Goal: Information Seeking & Learning: Learn about a topic

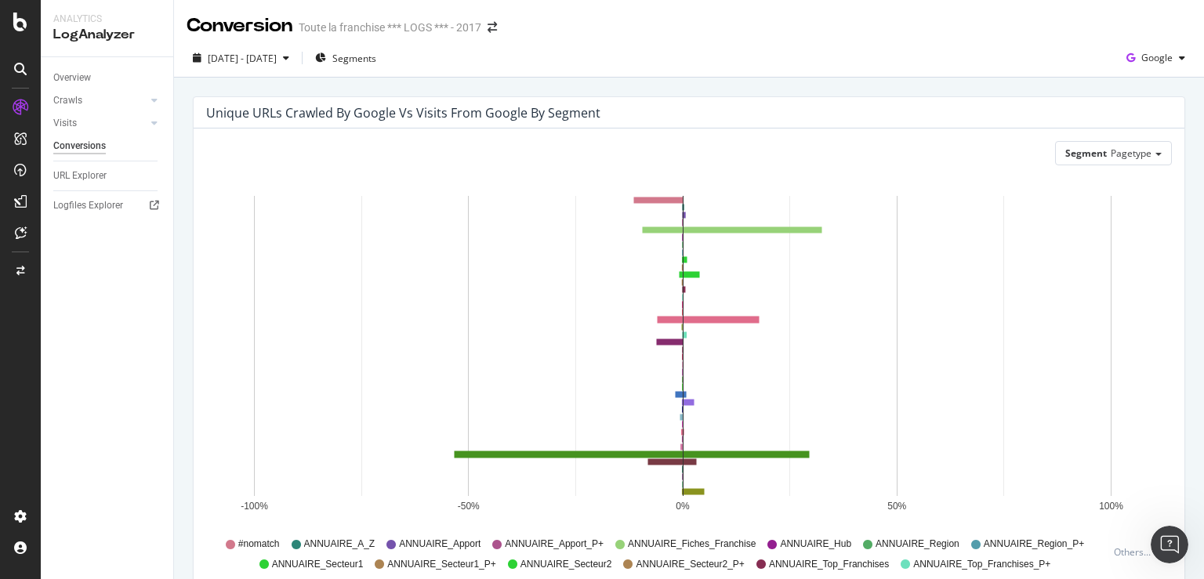
scroll to position [2041, 0]
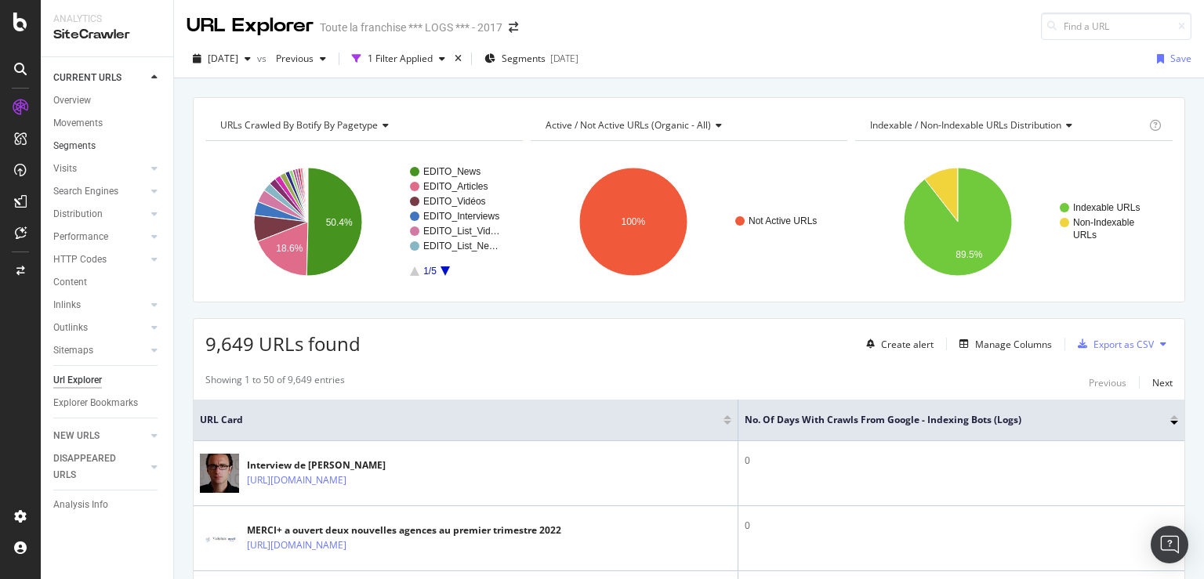
scroll to position [1957, 0]
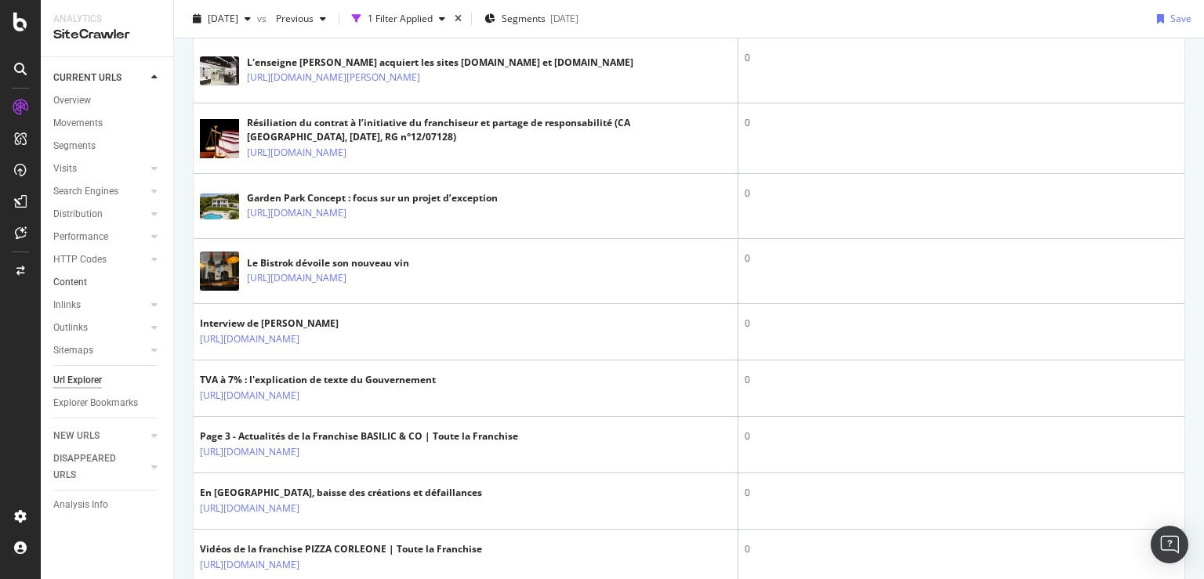
click at [89, 289] on link "Content" at bounding box center [107, 282] width 109 height 16
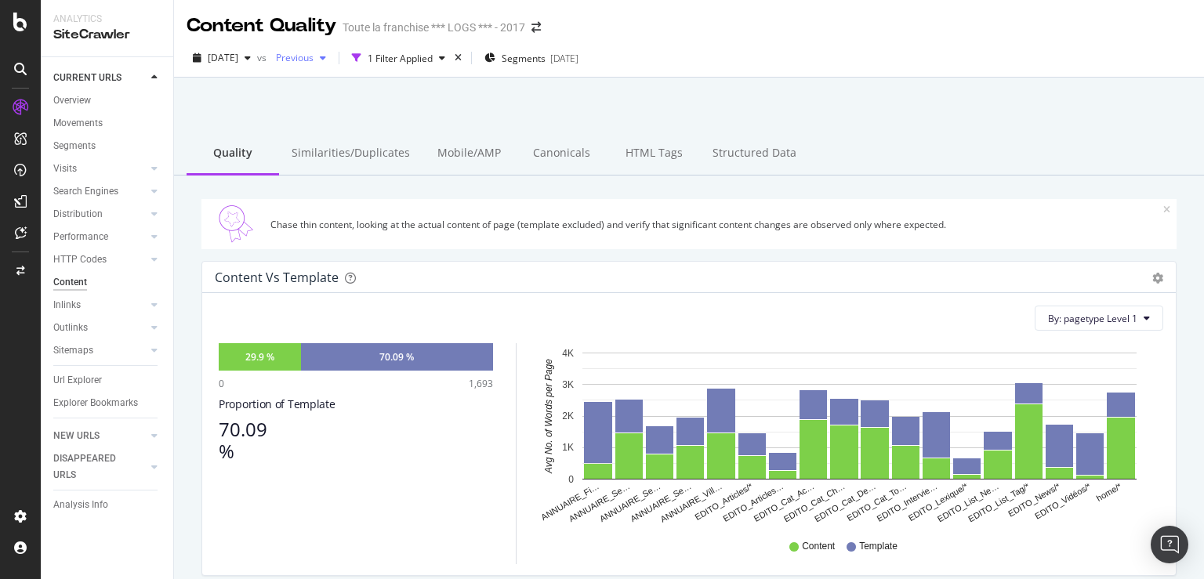
click at [332, 58] on div "button" at bounding box center [323, 57] width 19 height 9
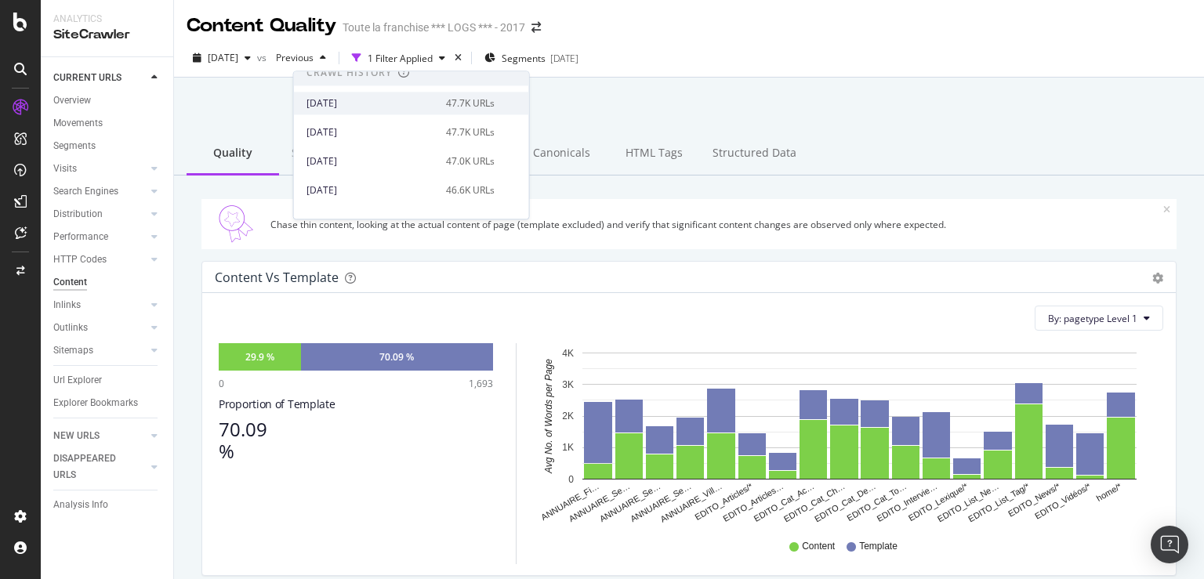
scroll to position [301, 0]
click at [379, 130] on div "2025 Jul. 1st" at bounding box center [372, 129] width 130 height 14
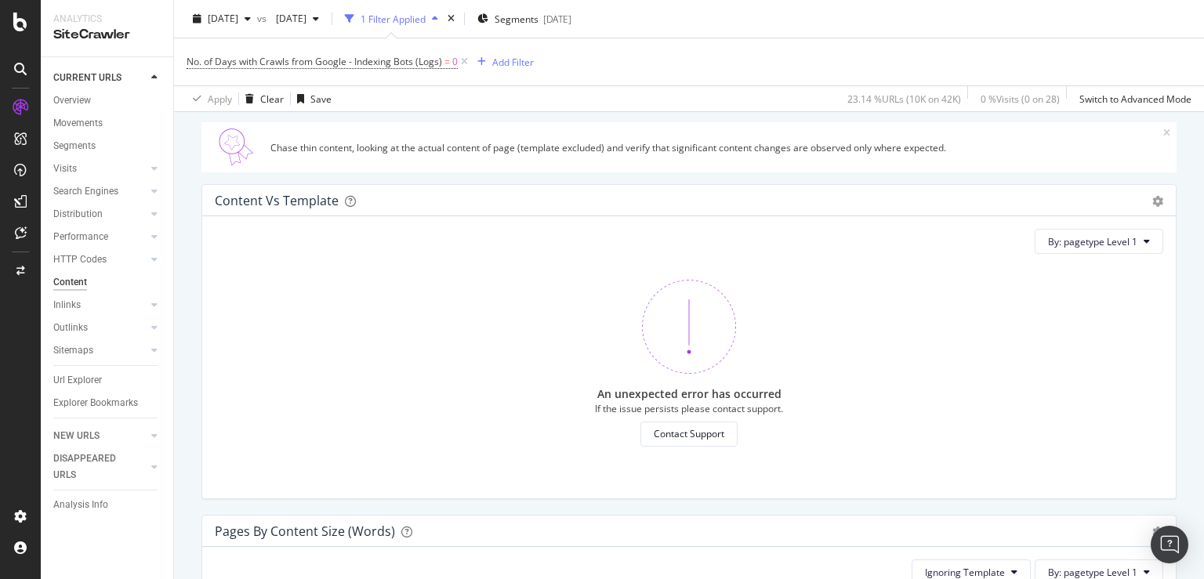
scroll to position [452, 0]
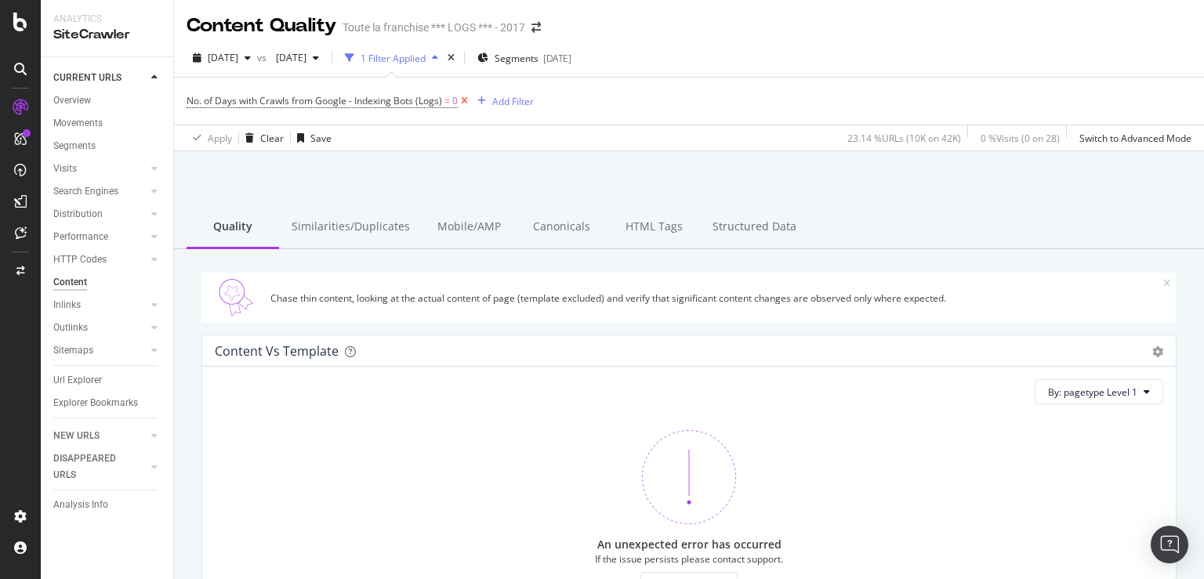
click at [463, 104] on icon at bounding box center [464, 101] width 13 height 16
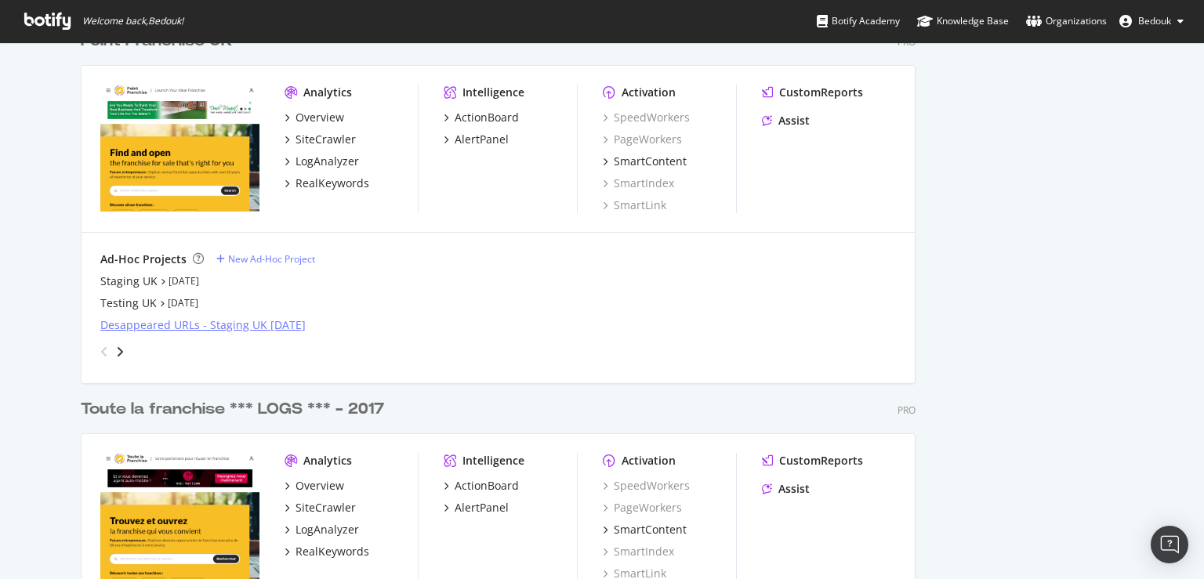
scroll to position [3237, 0]
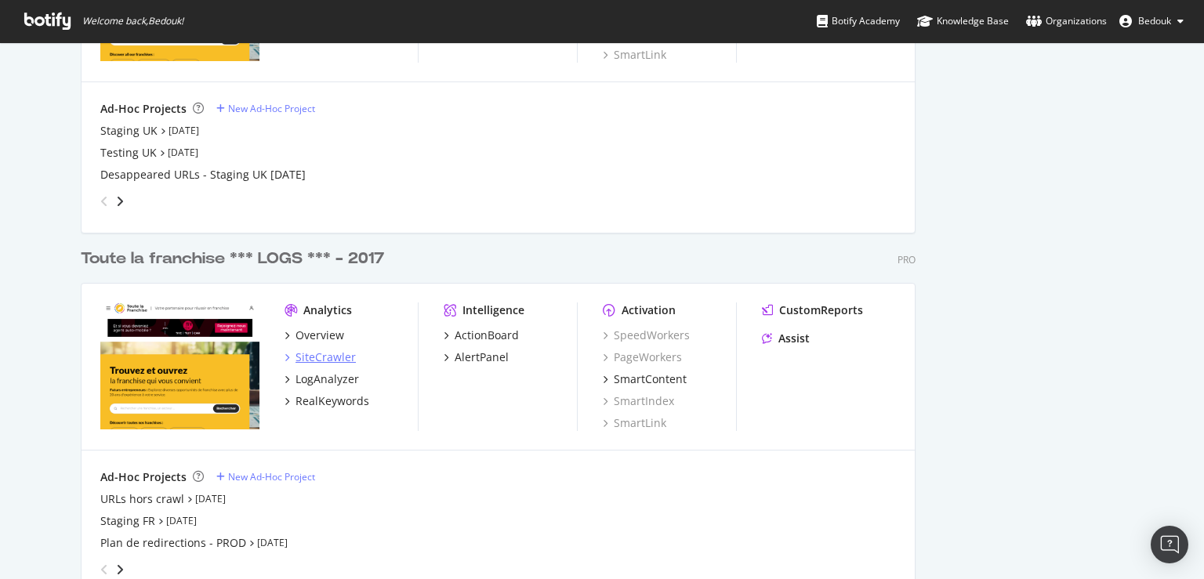
click at [318, 355] on div "SiteCrawler" at bounding box center [326, 358] width 60 height 16
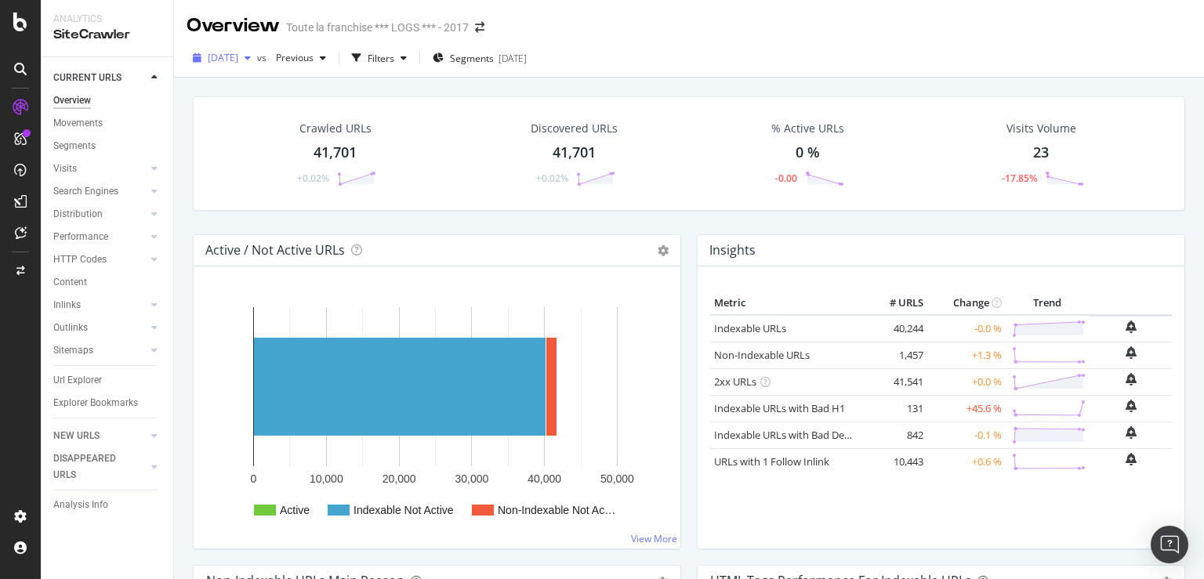
click at [238, 58] on span "2025 Aug. 29th" at bounding box center [223, 57] width 31 height 13
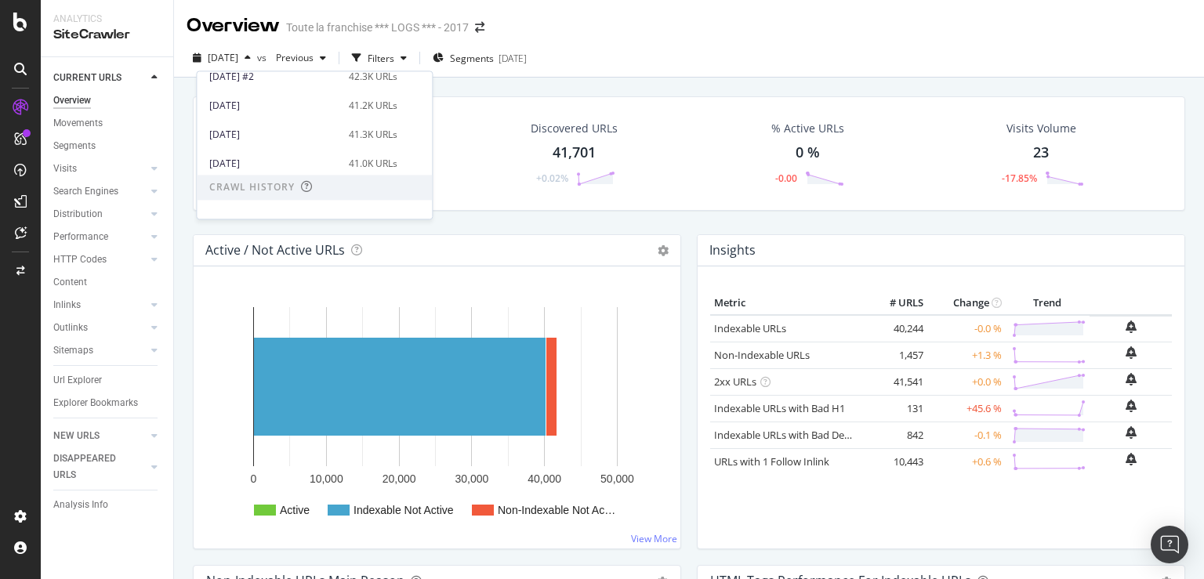
scroll to position [301, 0]
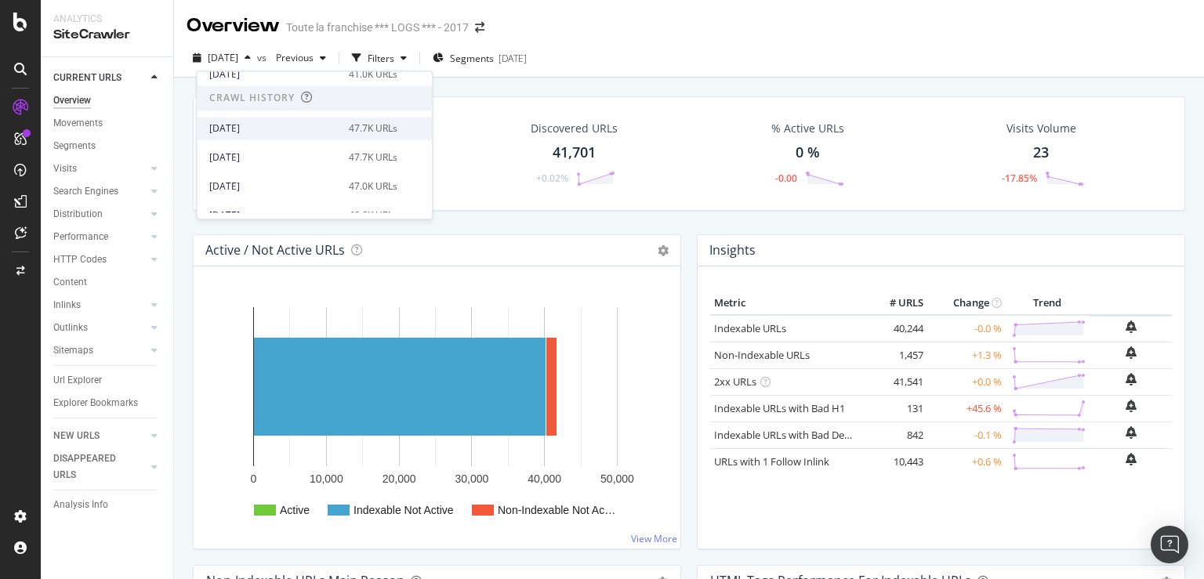
click at [272, 133] on div "[DATE]" at bounding box center [274, 129] width 130 height 14
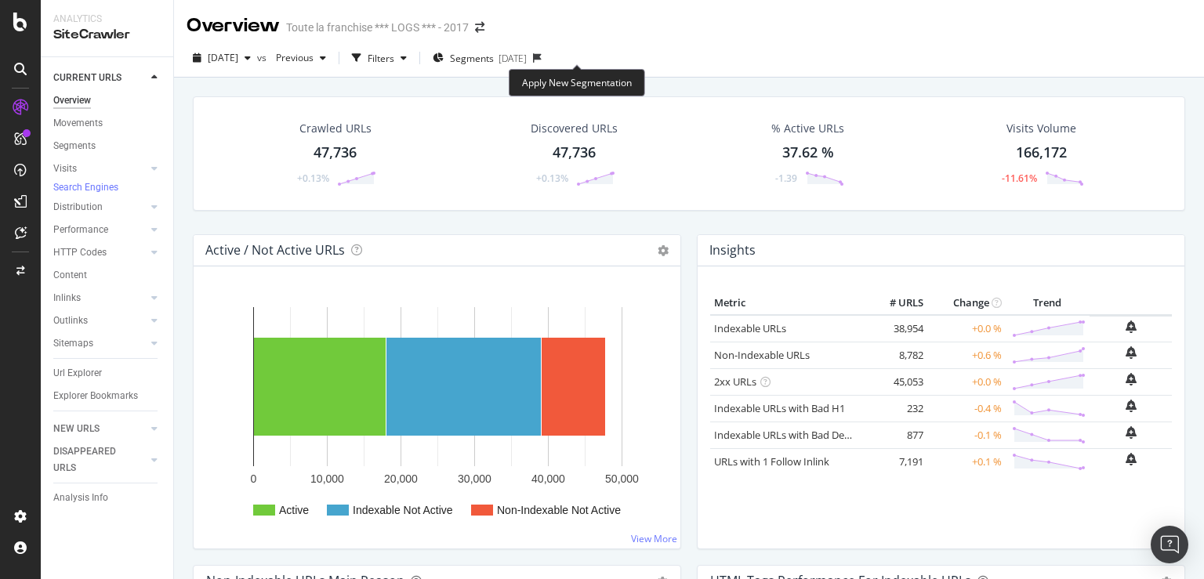
click at [542, 59] on icon at bounding box center [537, 57] width 9 height 9
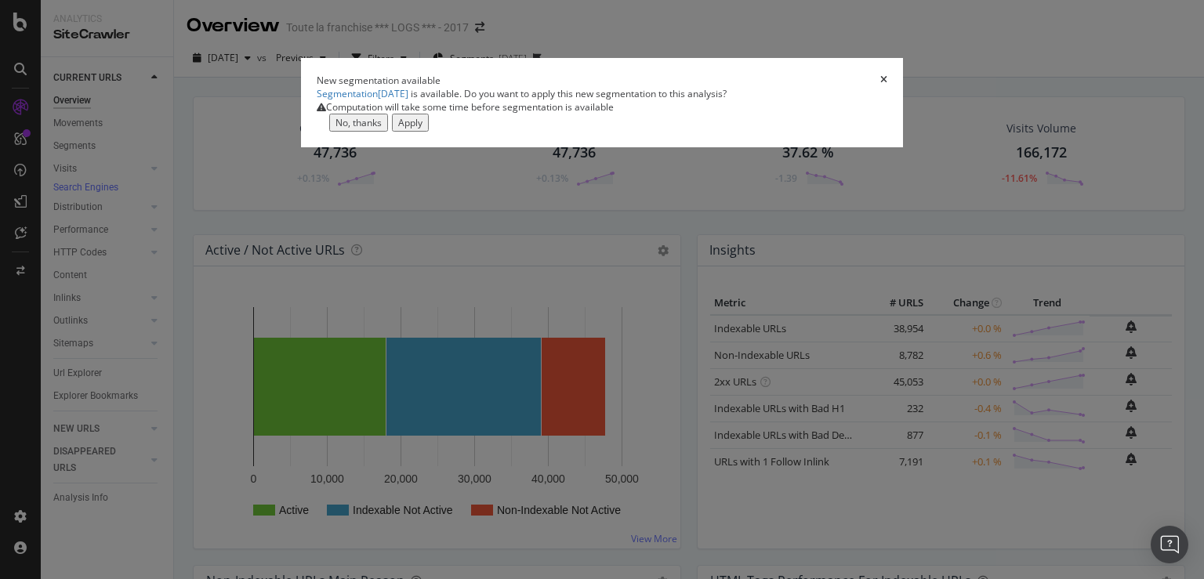
click at [423, 129] on div "Apply" at bounding box center [410, 122] width 24 height 13
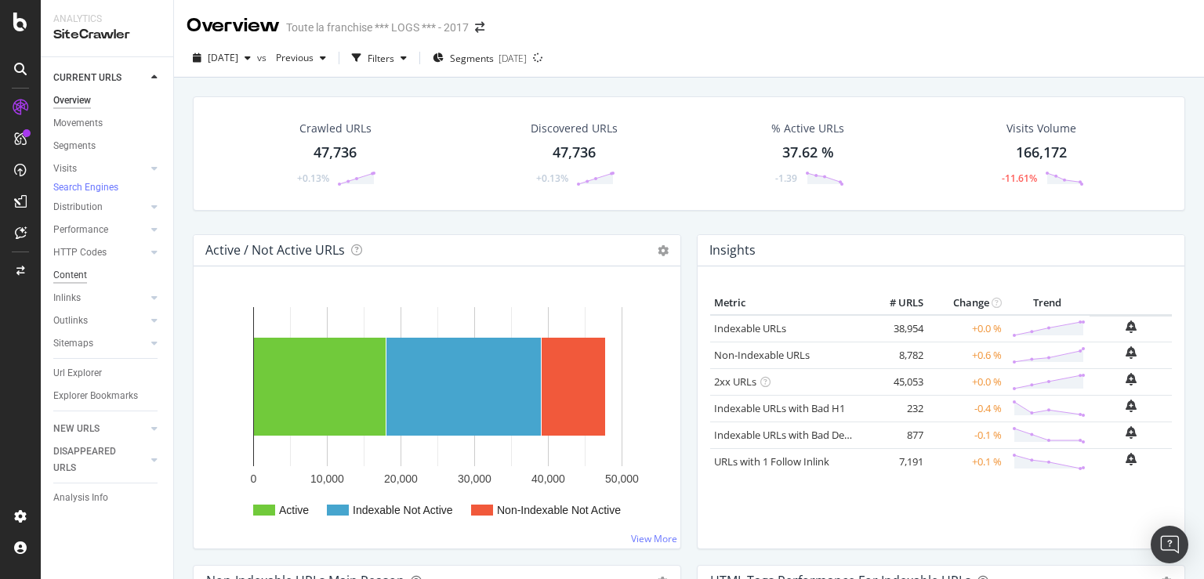
click at [82, 281] on div "Content" at bounding box center [70, 275] width 34 height 16
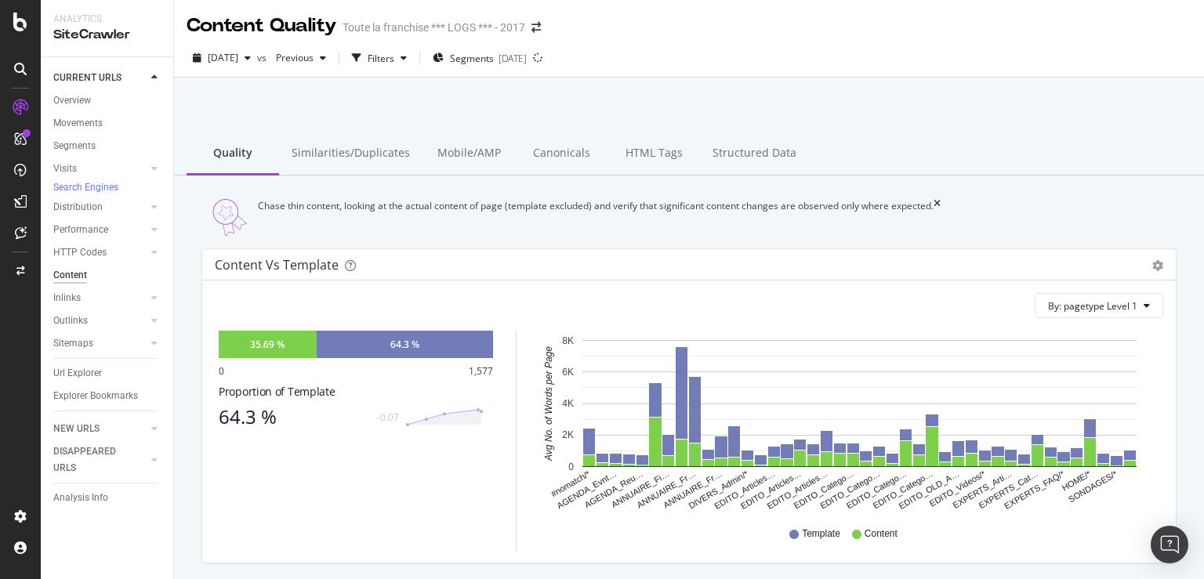
click at [86, 238] on div "Performance" at bounding box center [80, 230] width 55 height 16
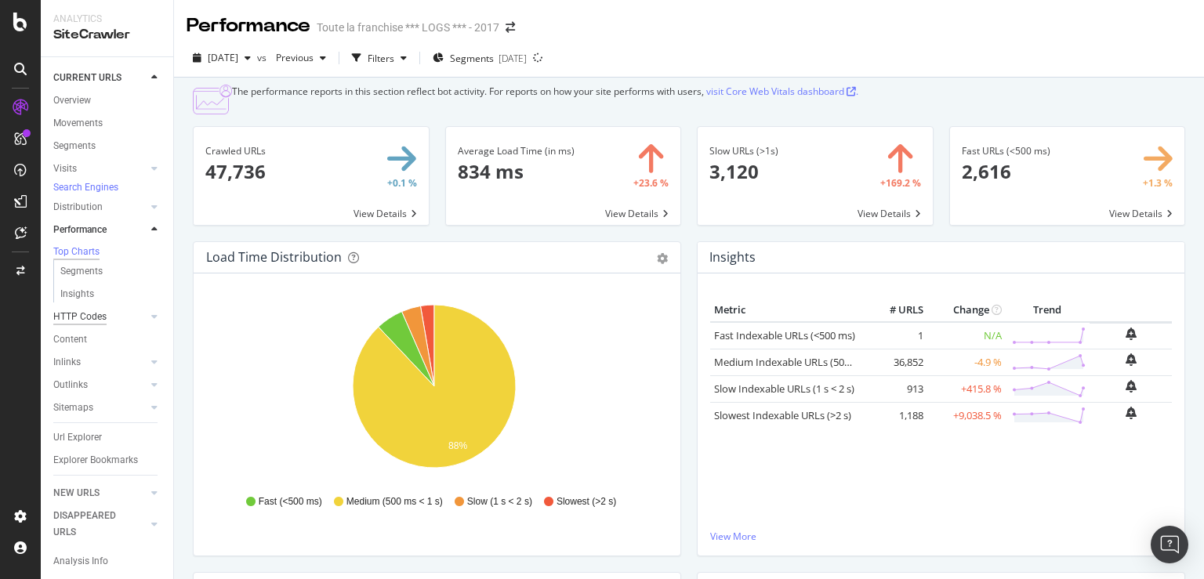
click at [93, 325] on div "HTTP Codes" at bounding box center [79, 317] width 53 height 16
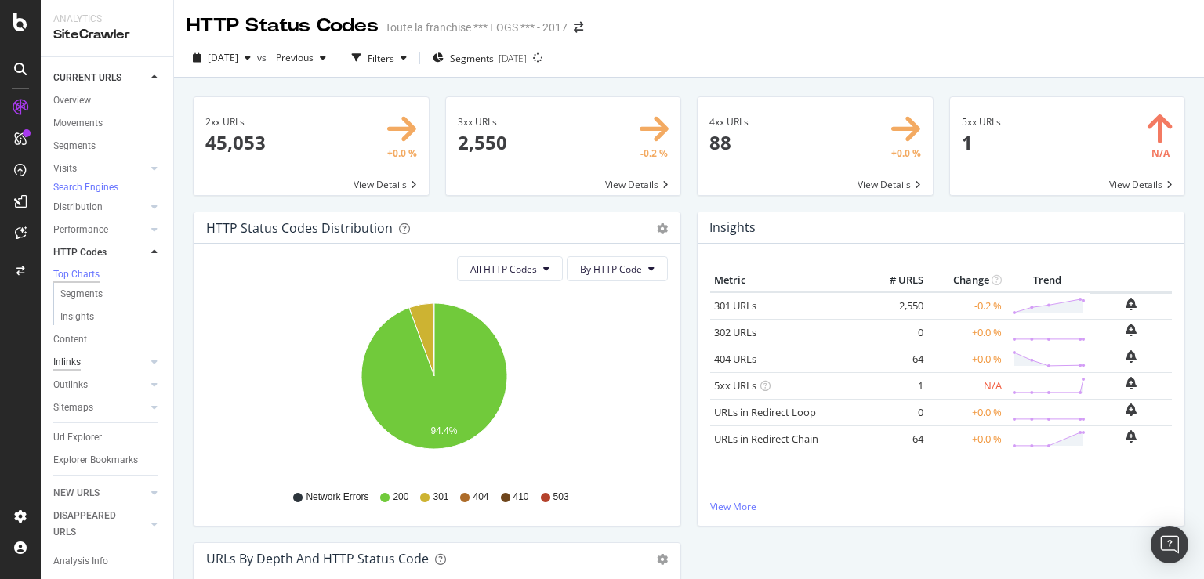
click at [73, 371] on div "Inlinks" at bounding box center [66, 362] width 27 height 16
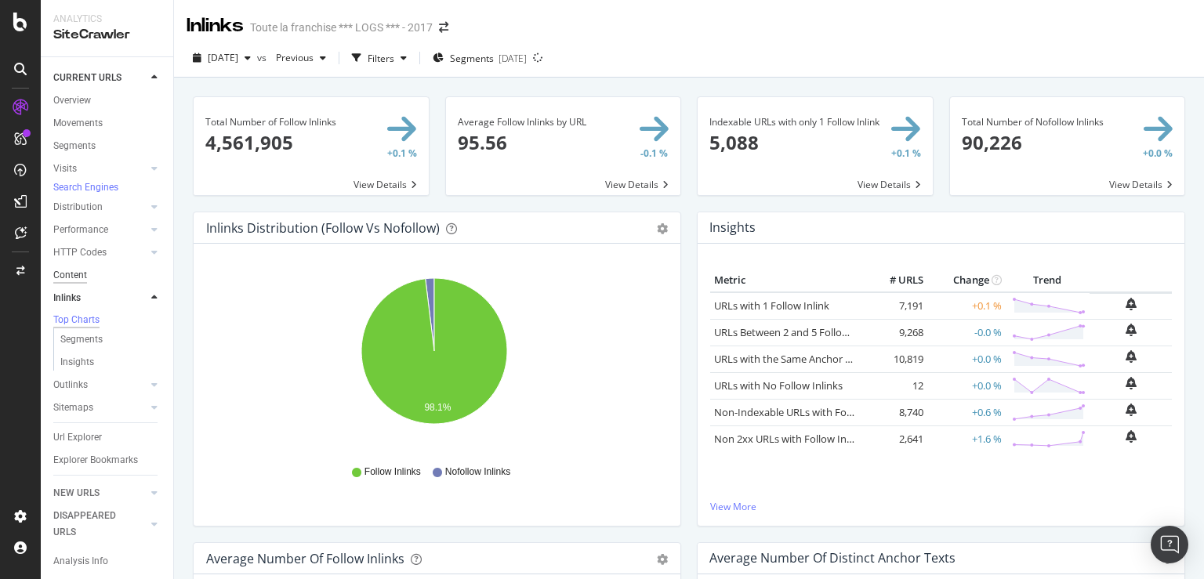
click at [81, 284] on div "Content" at bounding box center [70, 275] width 34 height 16
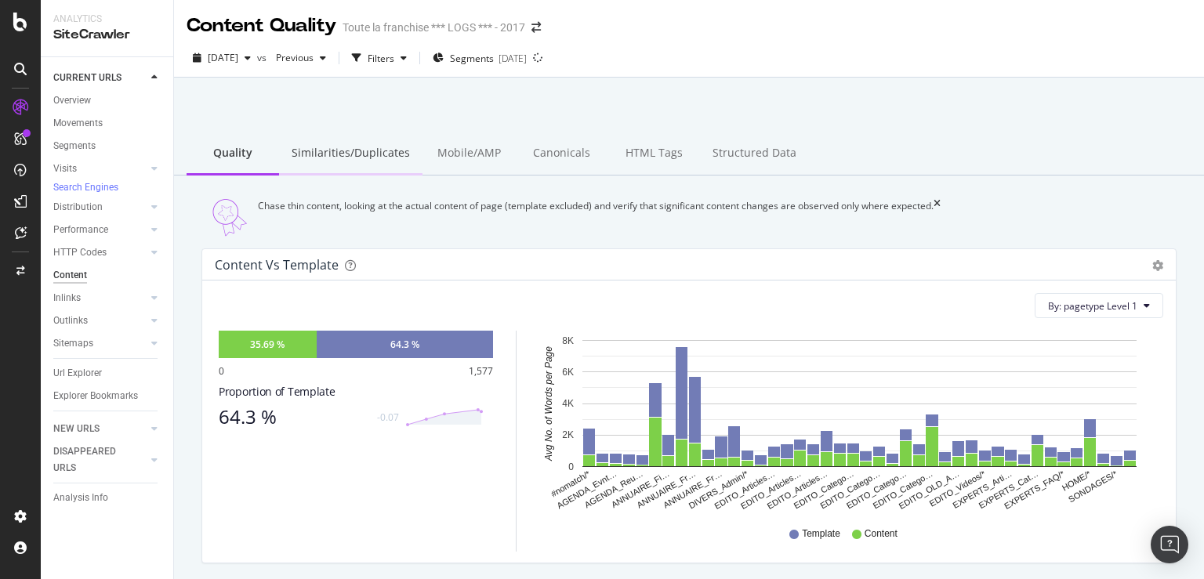
click at [367, 157] on div "Similarities/Duplicates" at bounding box center [350, 154] width 143 height 43
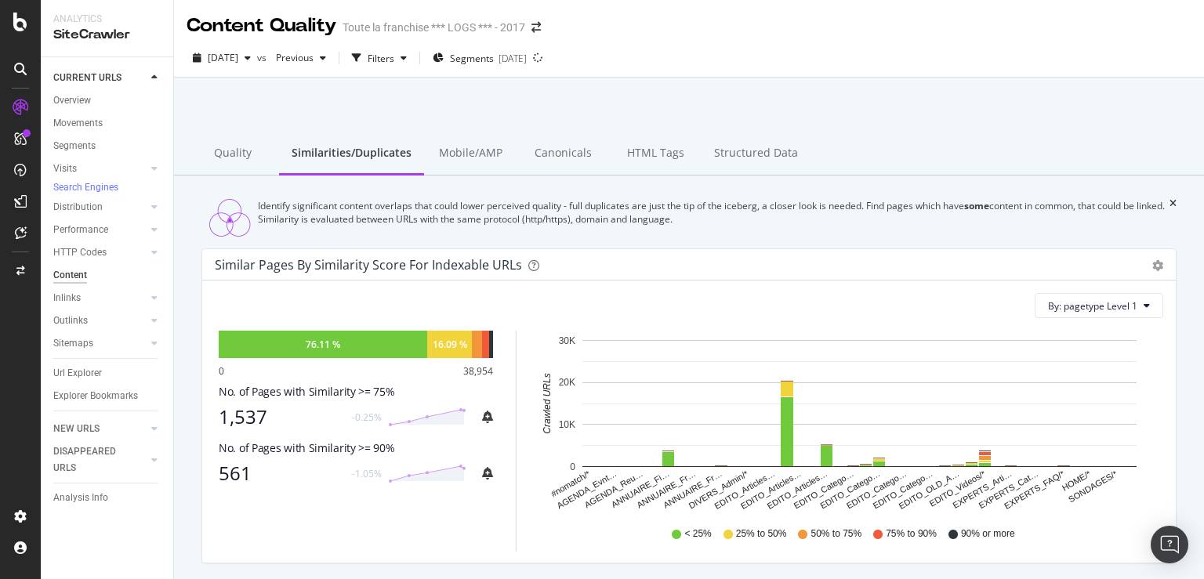
drag, startPoint x: 552, startPoint y: 155, endPoint x: 585, endPoint y: 1, distance: 157.9
click at [552, 155] on div "Canonicals" at bounding box center [563, 154] width 93 height 43
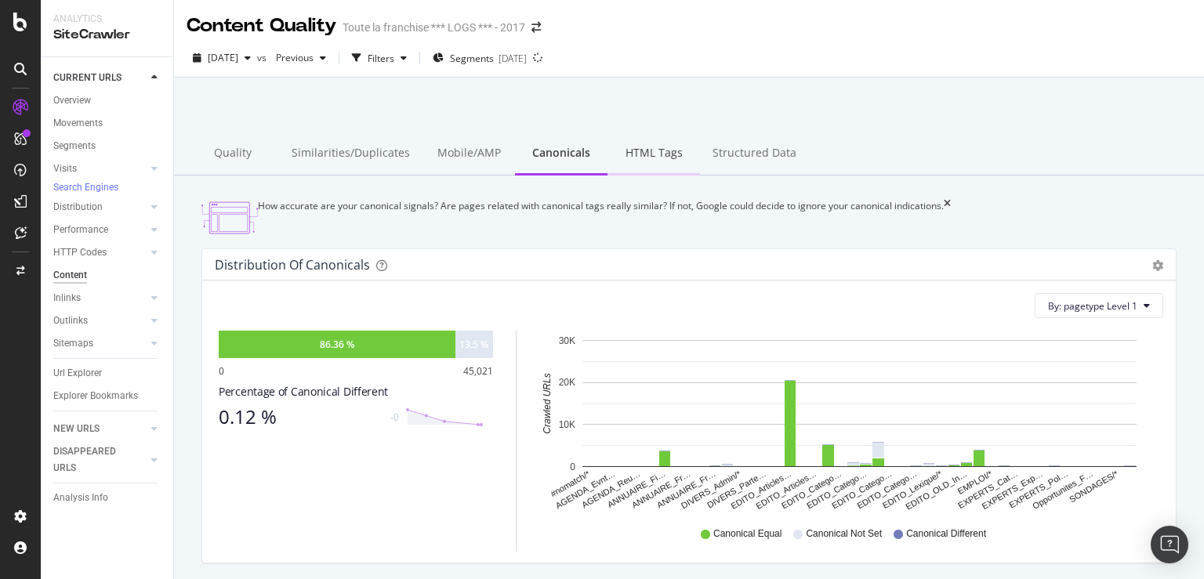
click at [644, 154] on div "HTML Tags" at bounding box center [654, 154] width 93 height 43
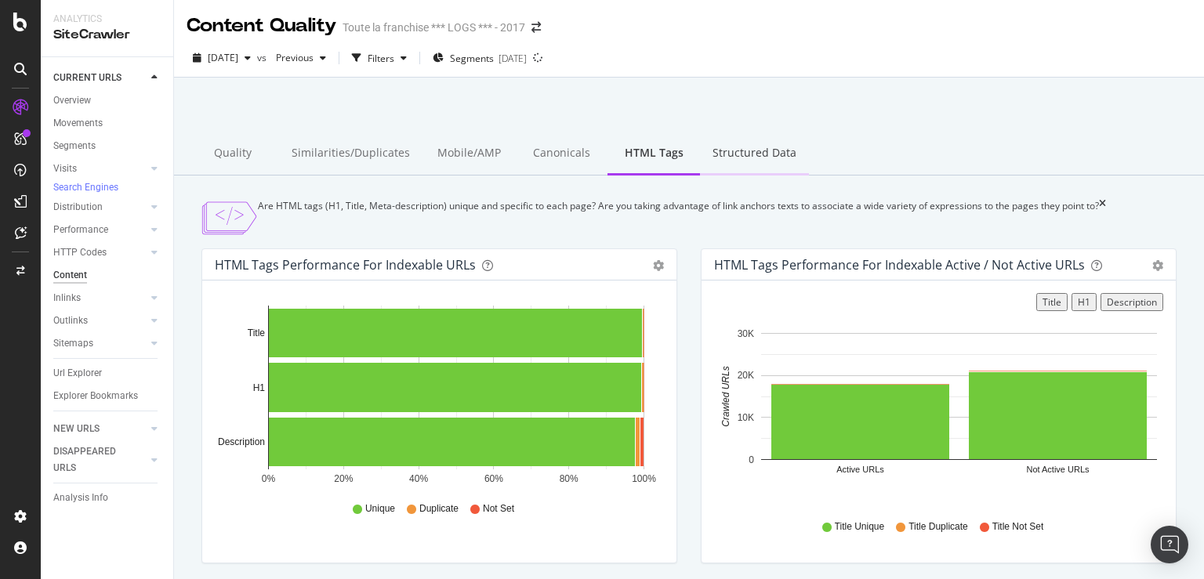
click at [761, 154] on div "Structured Data" at bounding box center [754, 154] width 109 height 43
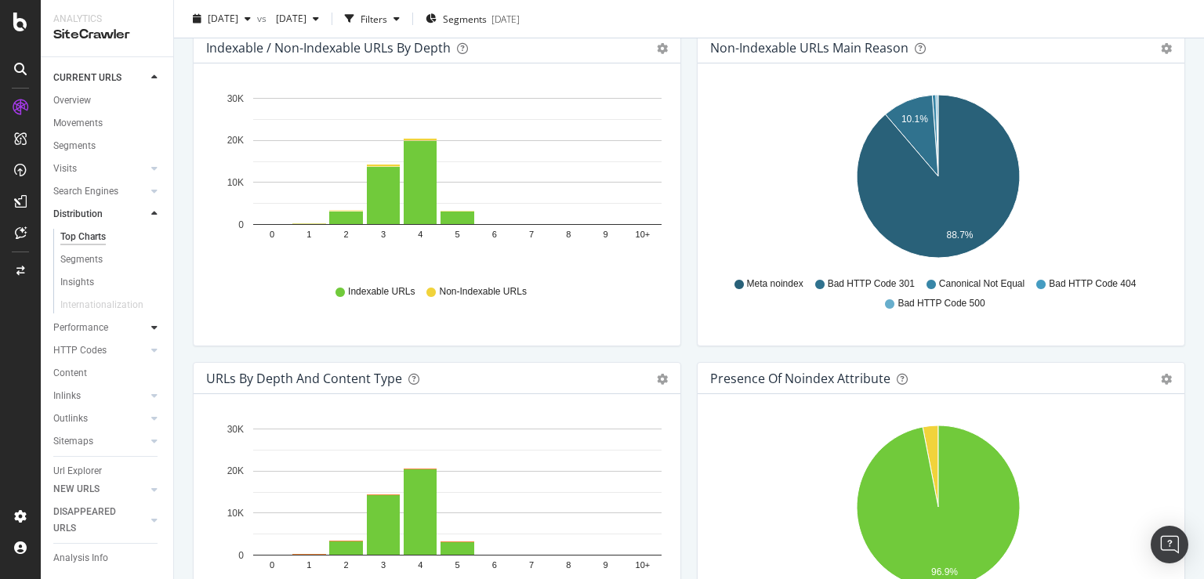
scroll to position [753, 0]
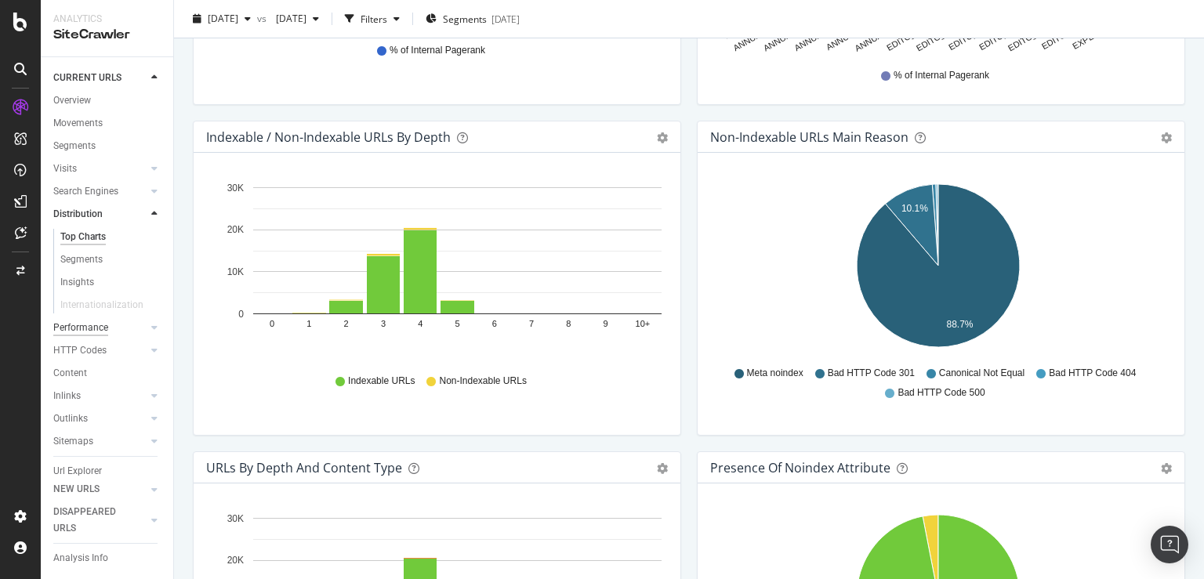
click at [97, 330] on div "Performance" at bounding box center [80, 328] width 55 height 16
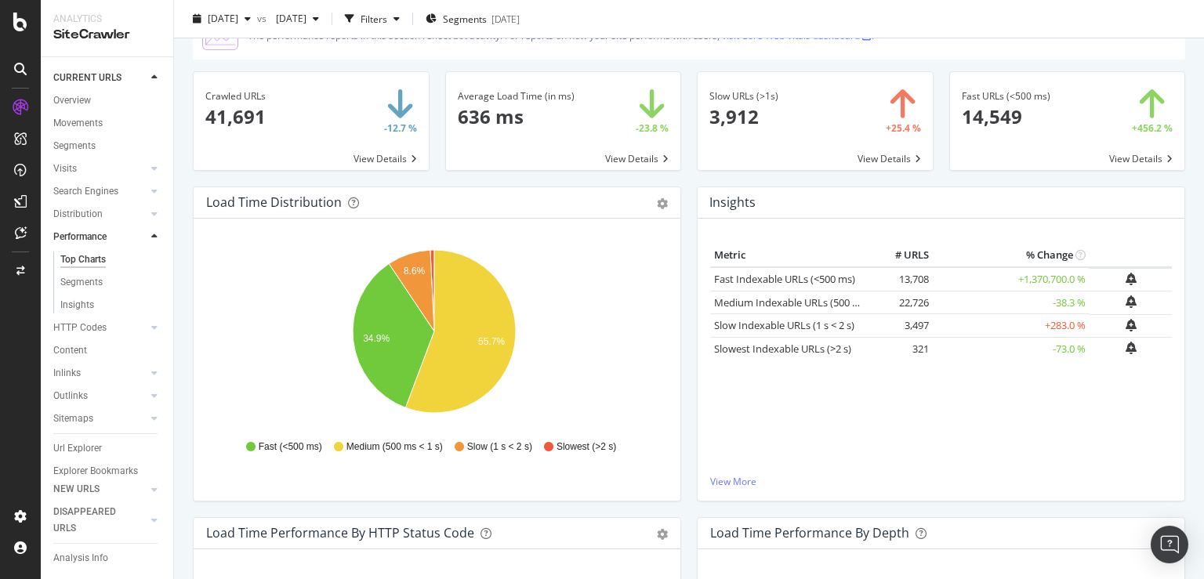
scroll to position [75, 0]
click at [89, 336] on div "HTTP Codes" at bounding box center [79, 328] width 53 height 16
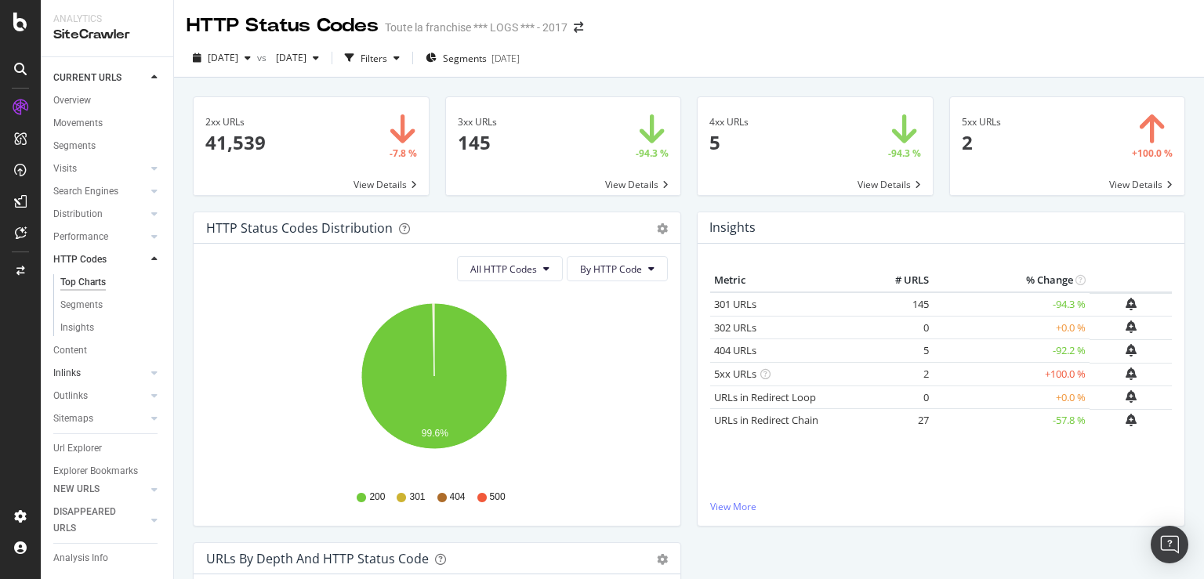
click at [82, 375] on link "Inlinks" at bounding box center [99, 373] width 93 height 16
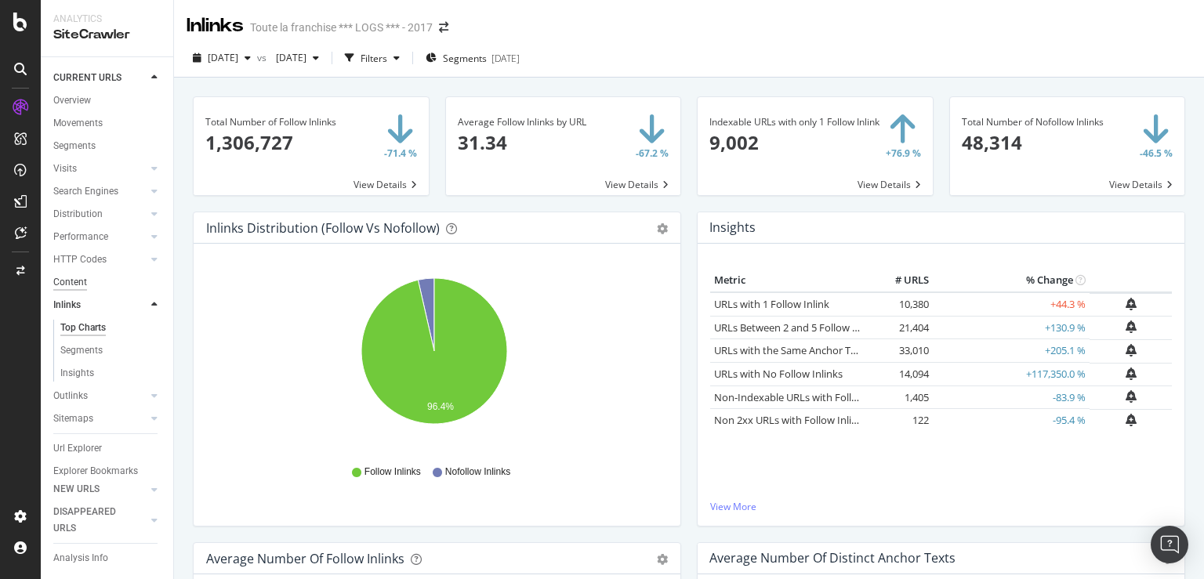
click at [82, 281] on div "Content" at bounding box center [70, 282] width 34 height 16
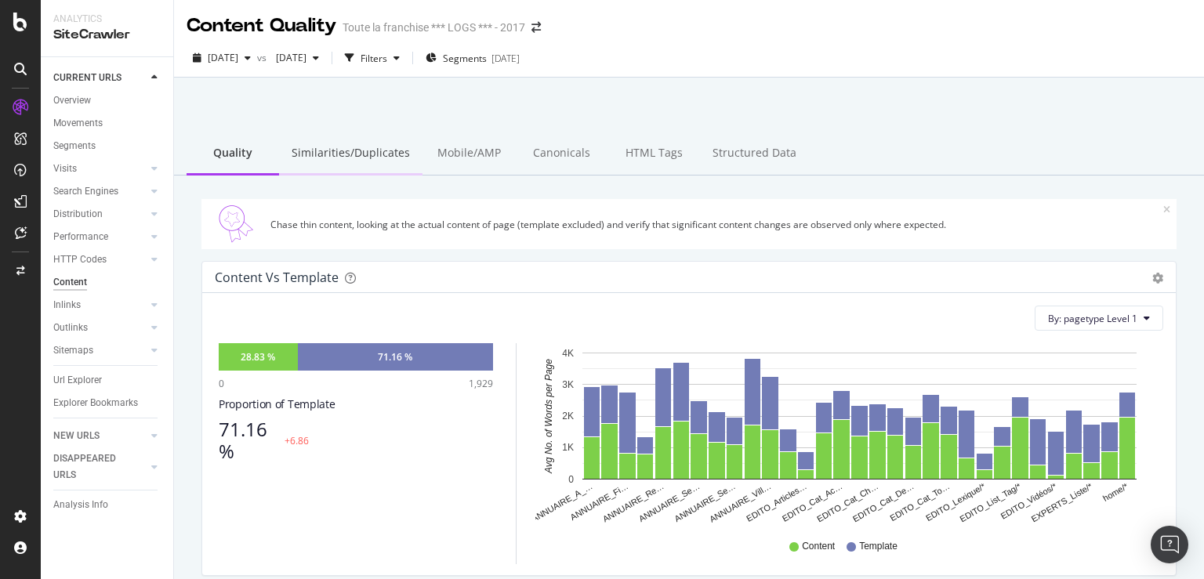
click at [365, 152] on div "Similarities/Duplicates" at bounding box center [350, 154] width 143 height 43
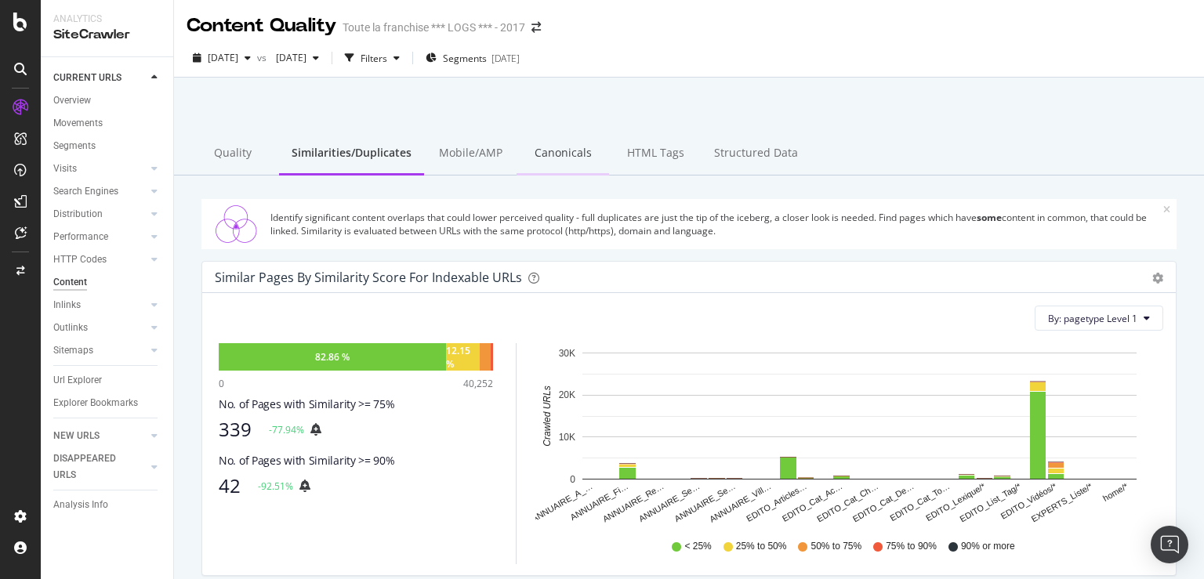
click at [577, 151] on div "Canonicals" at bounding box center [563, 154] width 93 height 43
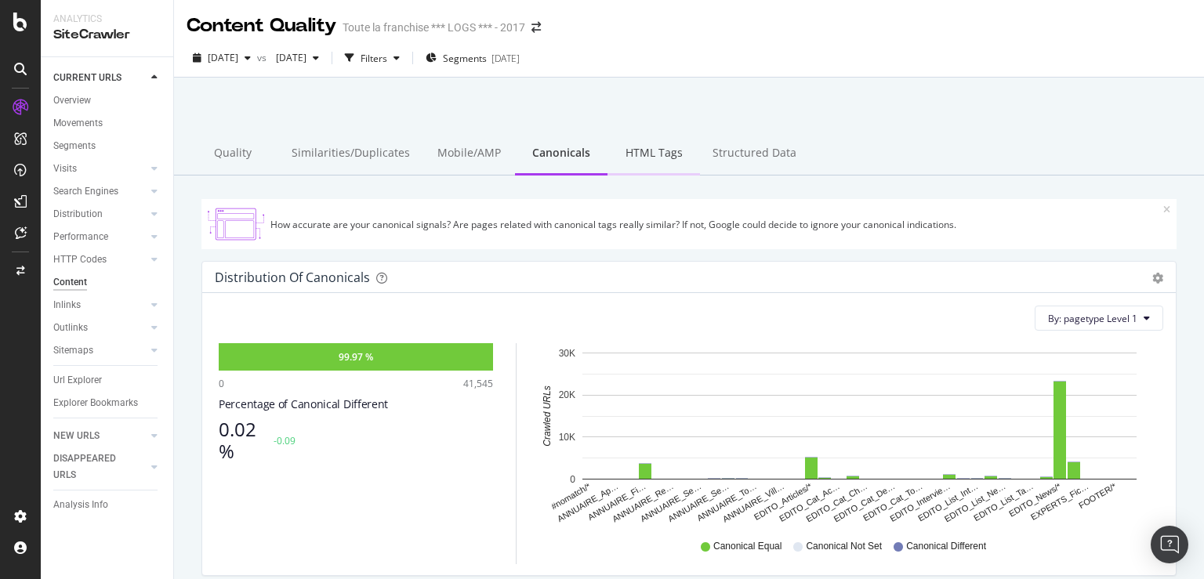
click at [651, 162] on div "HTML Tags" at bounding box center [654, 154] width 93 height 43
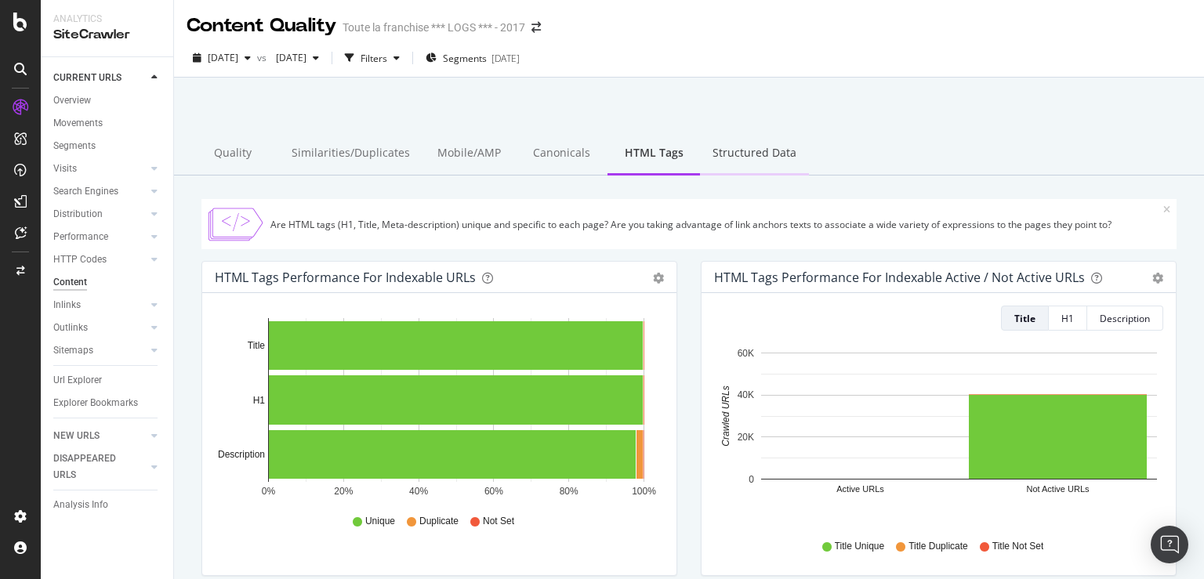
click at [747, 157] on div "Structured Data" at bounding box center [754, 154] width 109 height 43
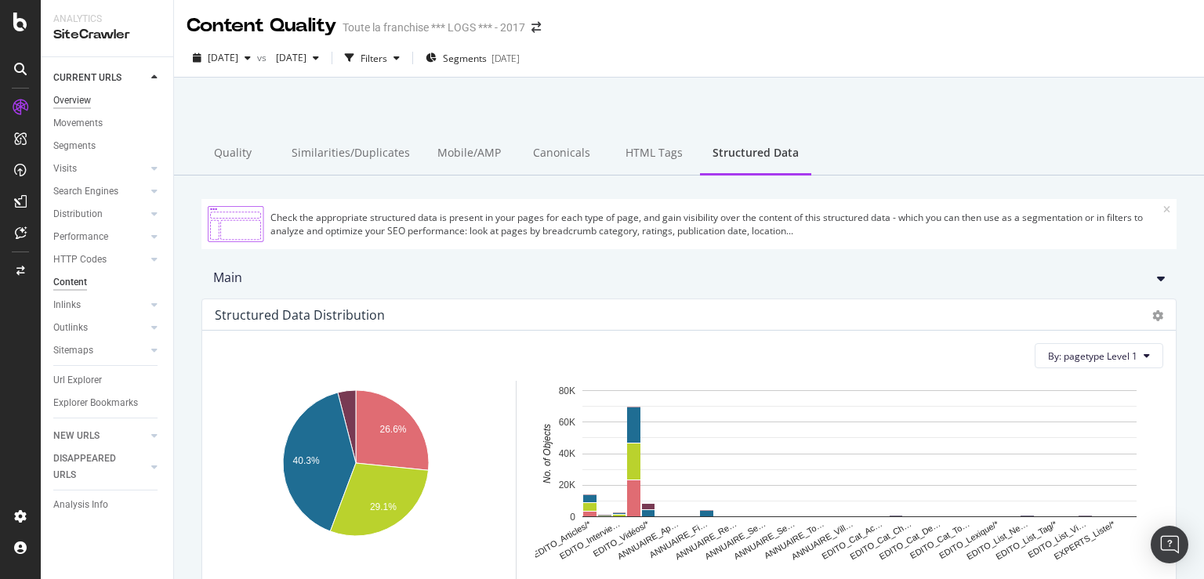
click at [73, 102] on div "Overview" at bounding box center [72, 101] width 38 height 16
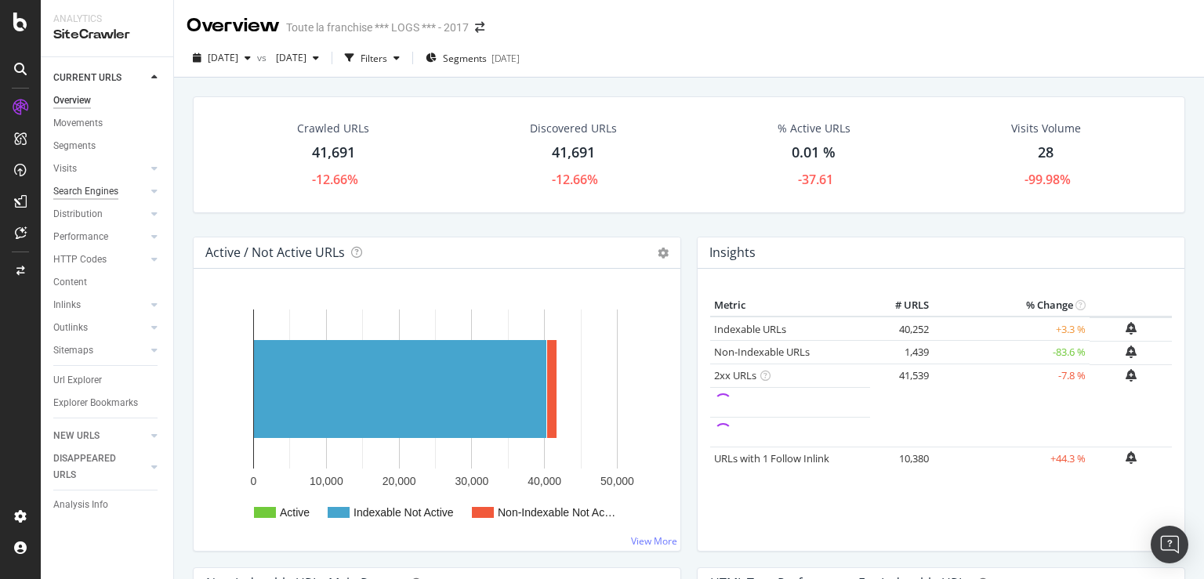
click at [85, 195] on div "Search Engines" at bounding box center [85, 191] width 65 height 16
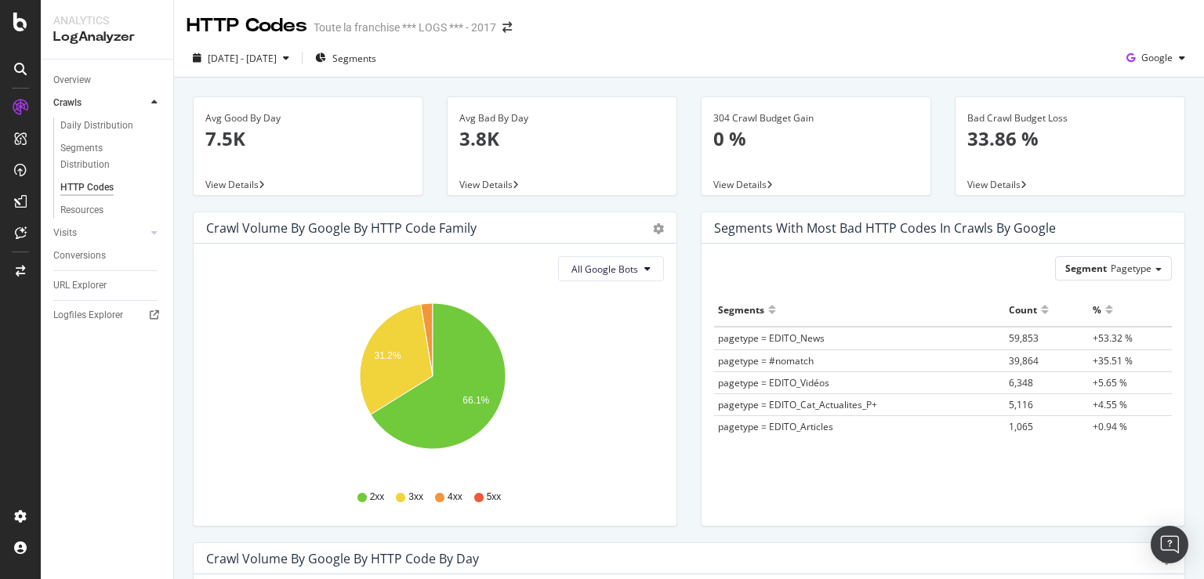
click at [496, 185] on span "View Details" at bounding box center [485, 184] width 53 height 13
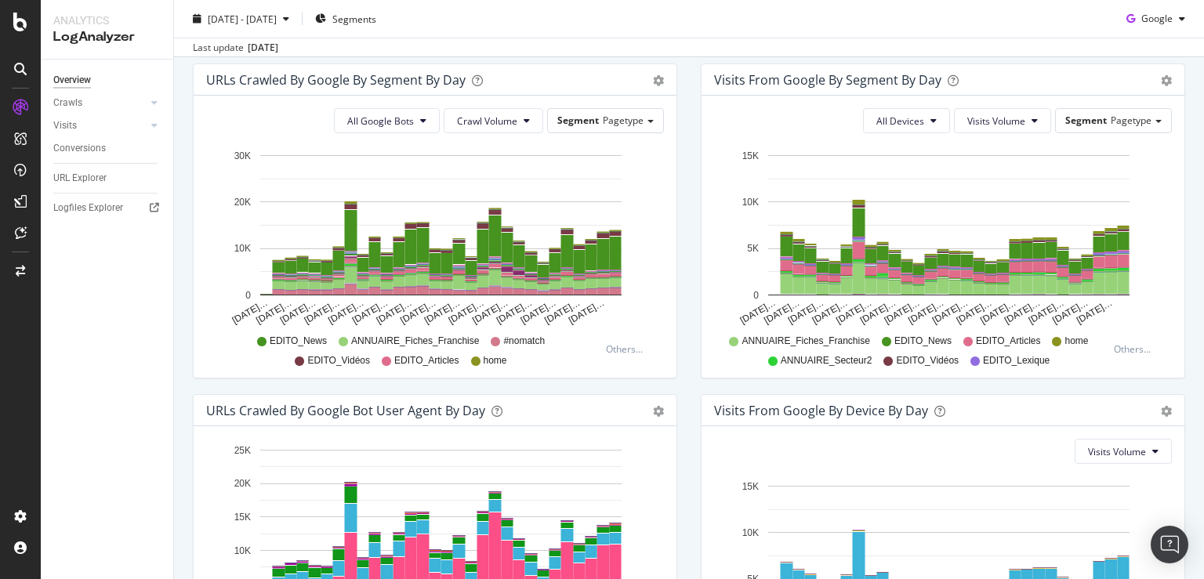
scroll to position [452, 0]
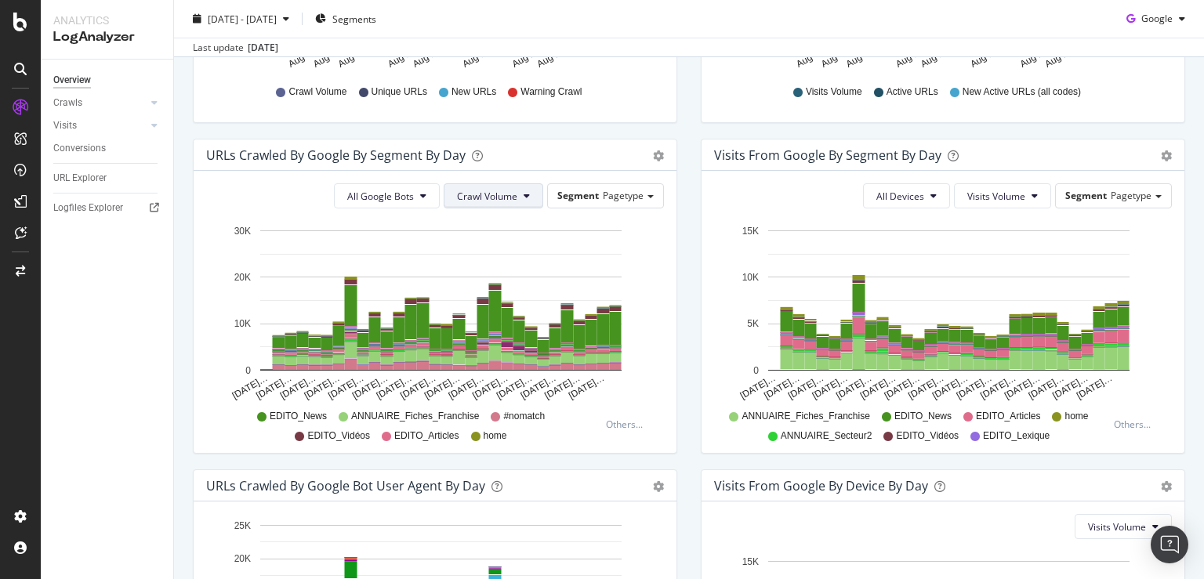
click at [464, 200] on span "Crawl Volume" at bounding box center [487, 196] width 60 height 13
click at [467, 255] on span "Unique URLs" at bounding box center [483, 256] width 62 height 14
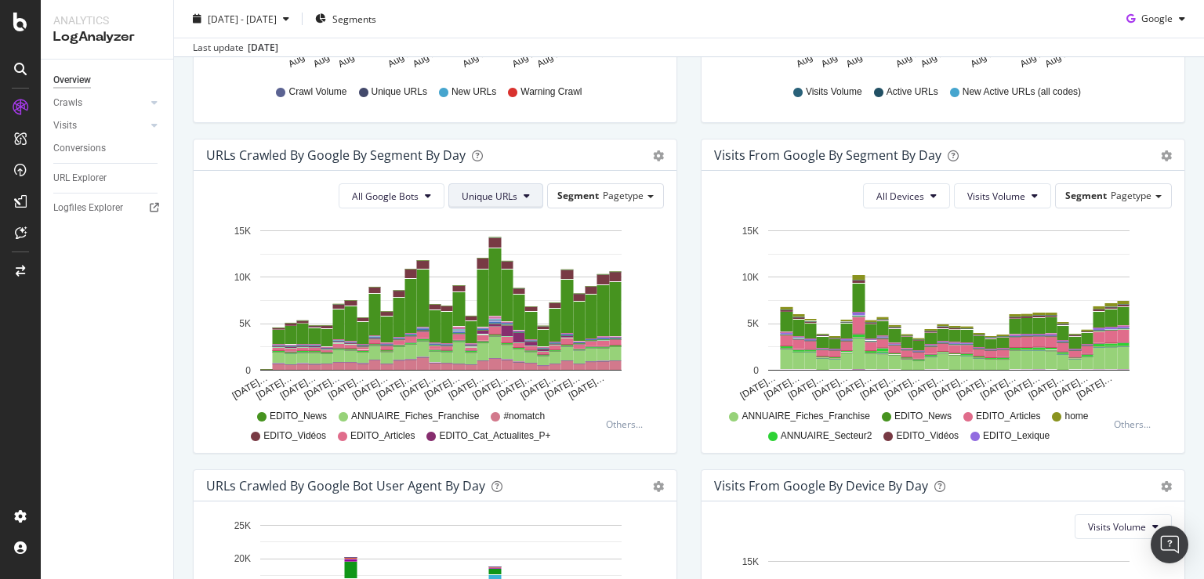
click at [500, 198] on span "Unique URLs" at bounding box center [490, 196] width 56 height 13
click at [499, 225] on span "Crawl Volume" at bounding box center [487, 227] width 60 height 14
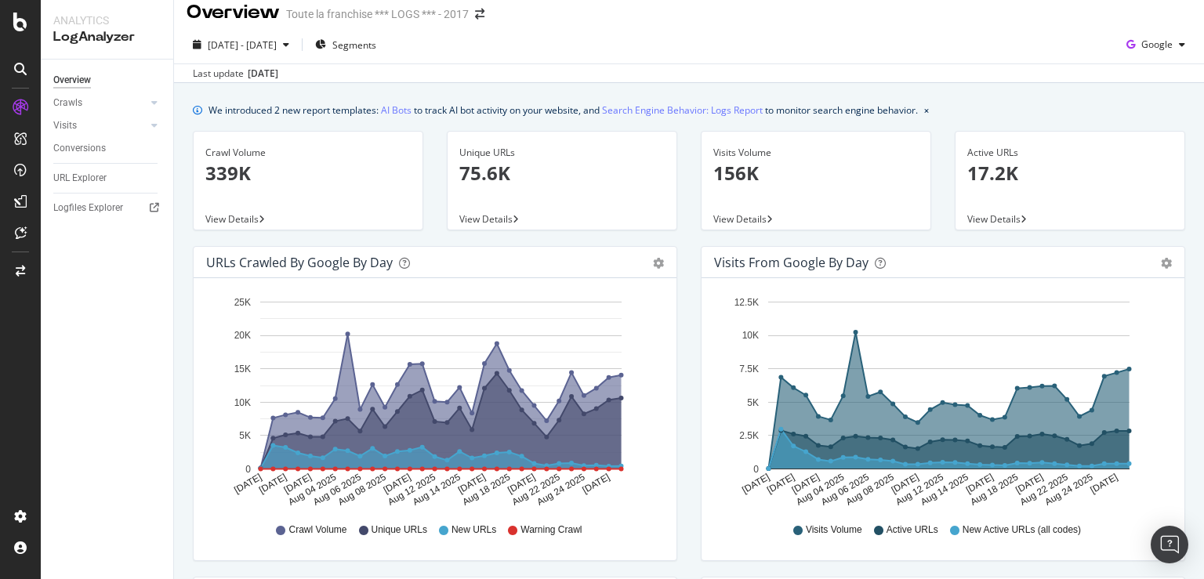
scroll to position [0, 0]
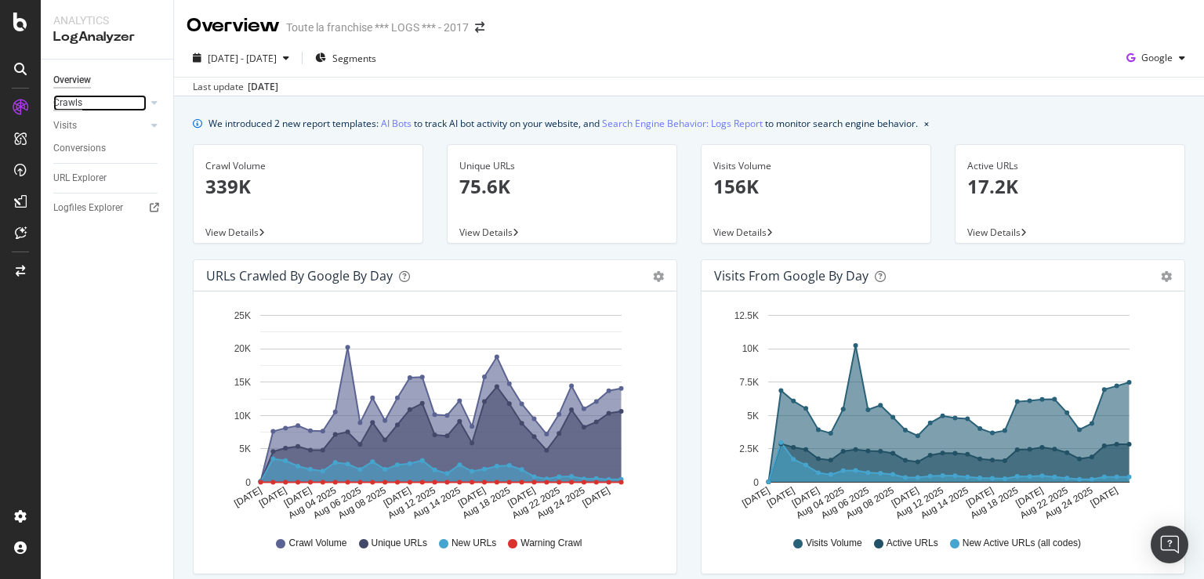
click at [72, 102] on div "Crawls" at bounding box center [67, 103] width 29 height 16
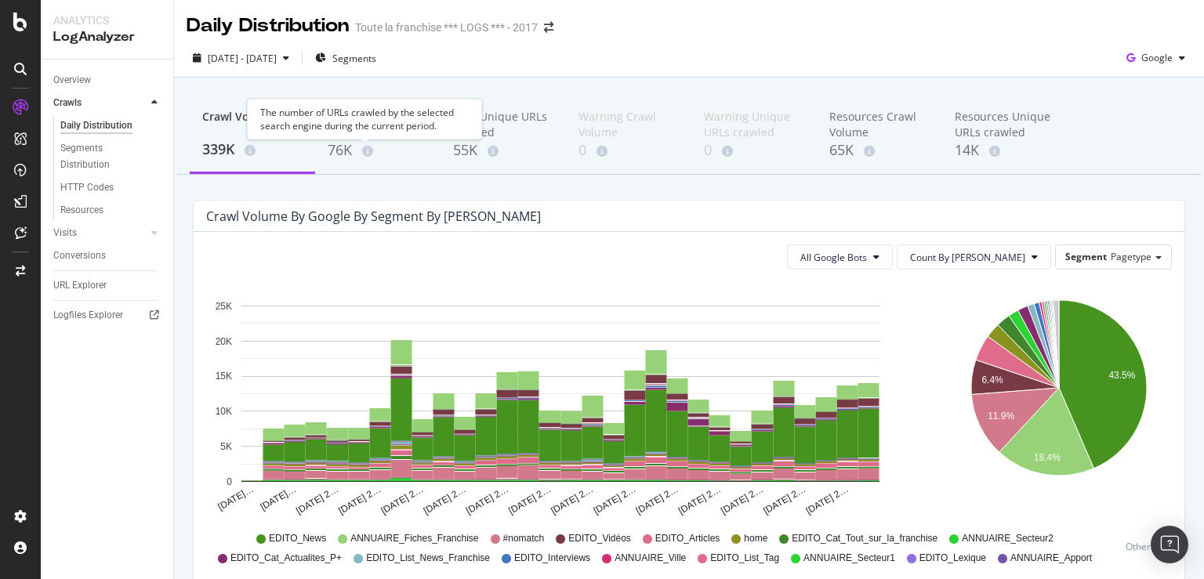
click at [348, 140] on div "The number of URLs crawled by the selected search engine during the current per…" at bounding box center [364, 119] width 235 height 41
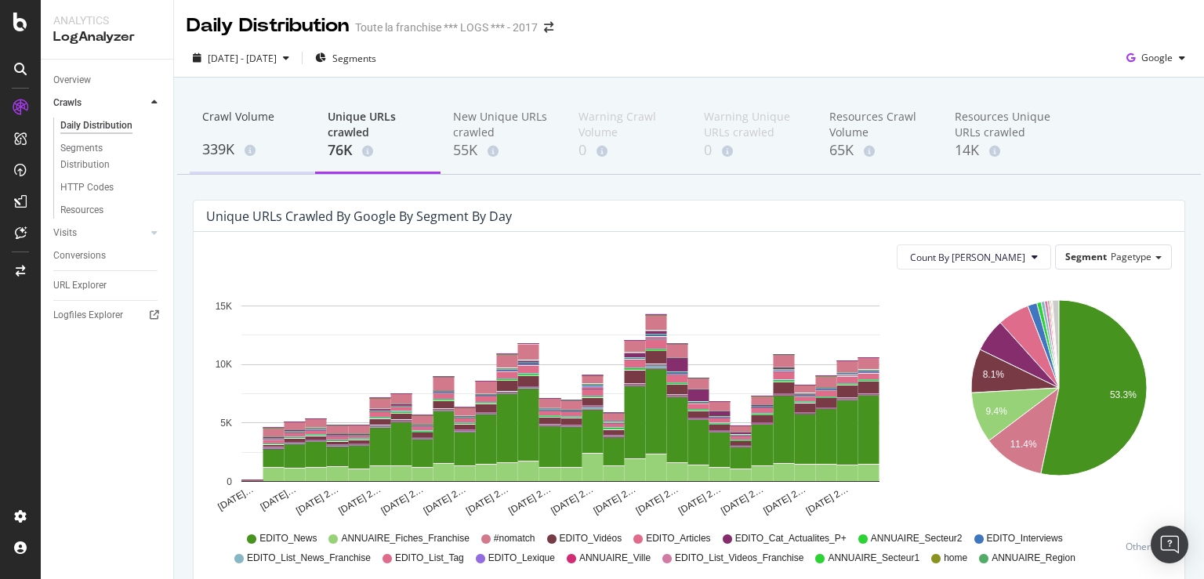
click at [221, 145] on div "339K" at bounding box center [252, 150] width 100 height 20
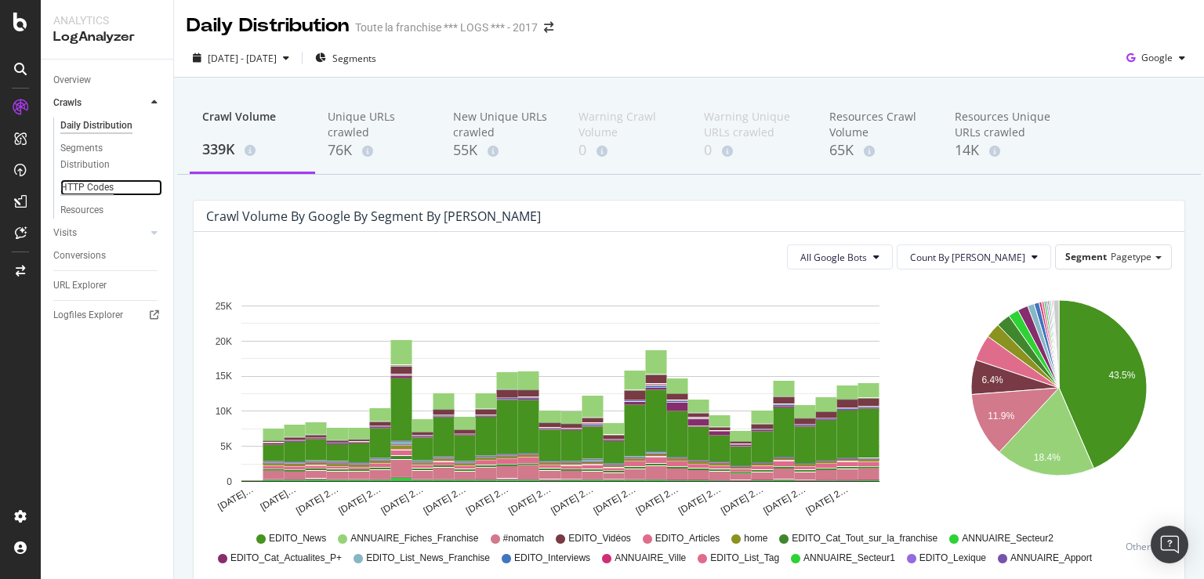
click at [85, 193] on div "HTTP Codes" at bounding box center [86, 188] width 53 height 16
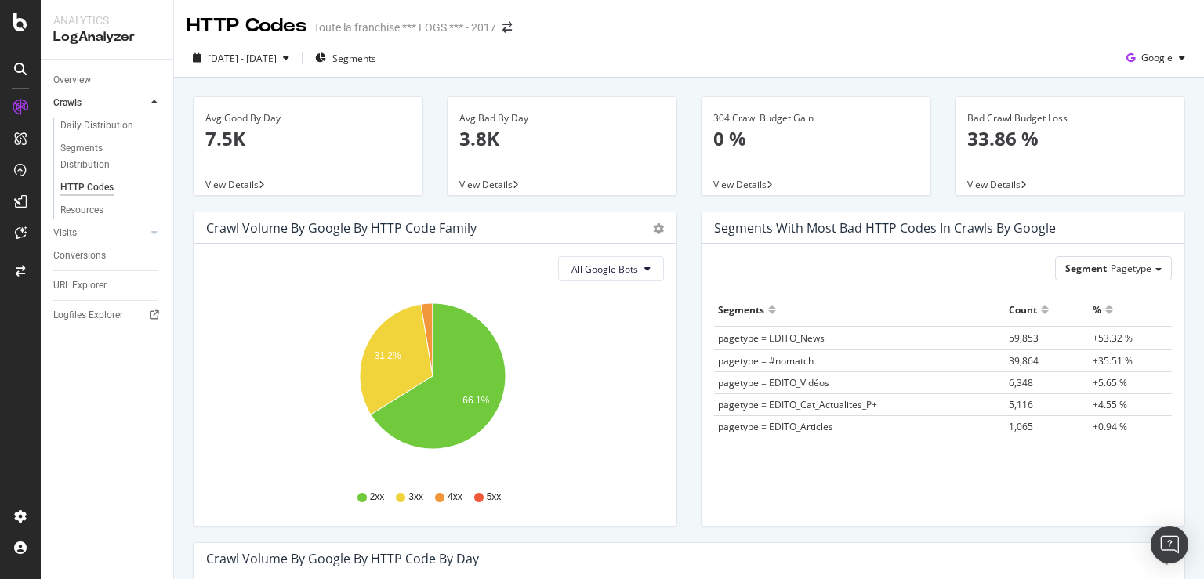
click at [974, 187] on span "View Details" at bounding box center [994, 184] width 53 height 13
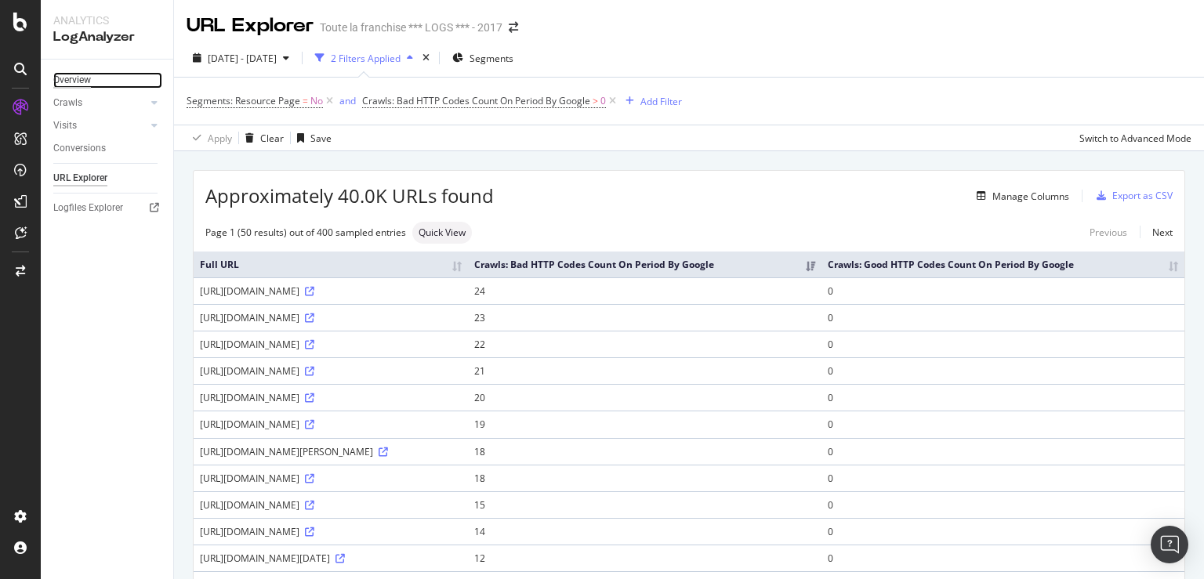
click at [73, 81] on div "Overview" at bounding box center [72, 80] width 38 height 16
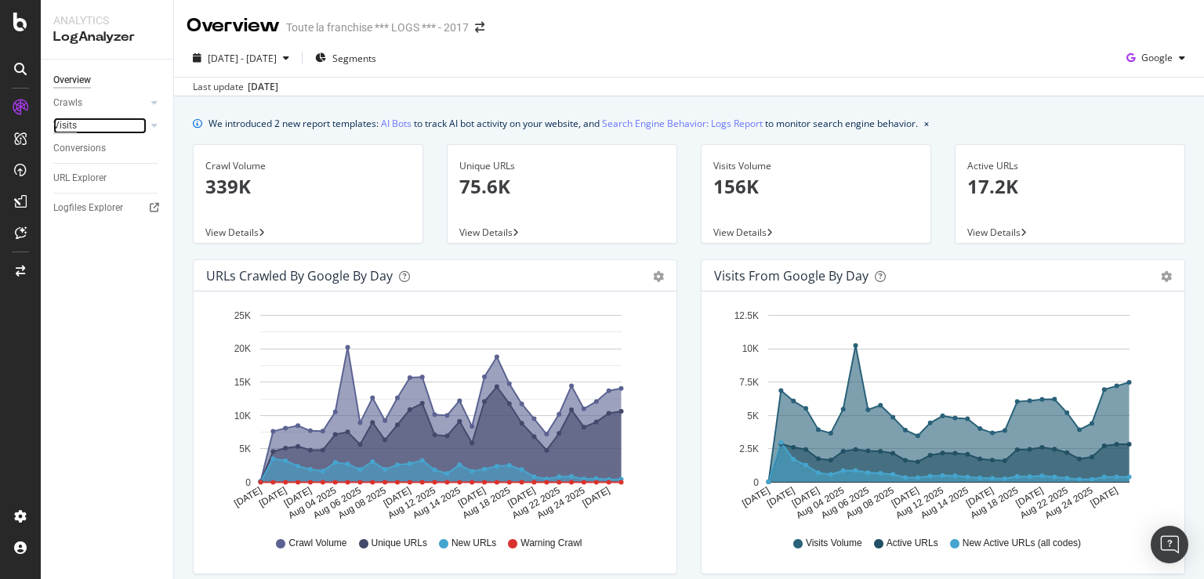
click at [75, 125] on div "Visits" at bounding box center [65, 126] width 24 height 16
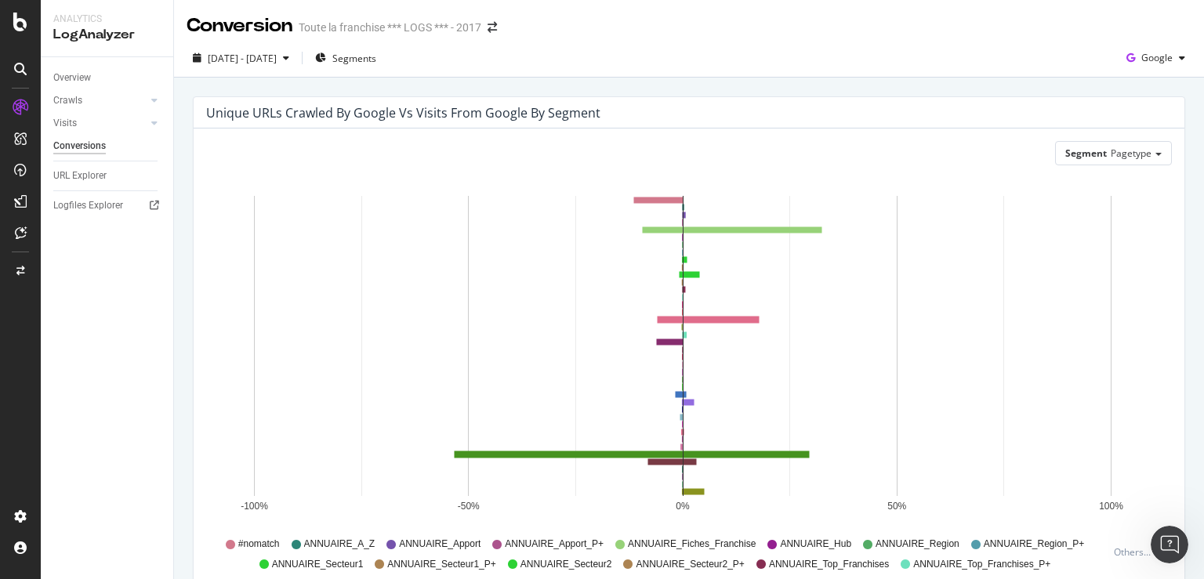
scroll to position [2041, 0]
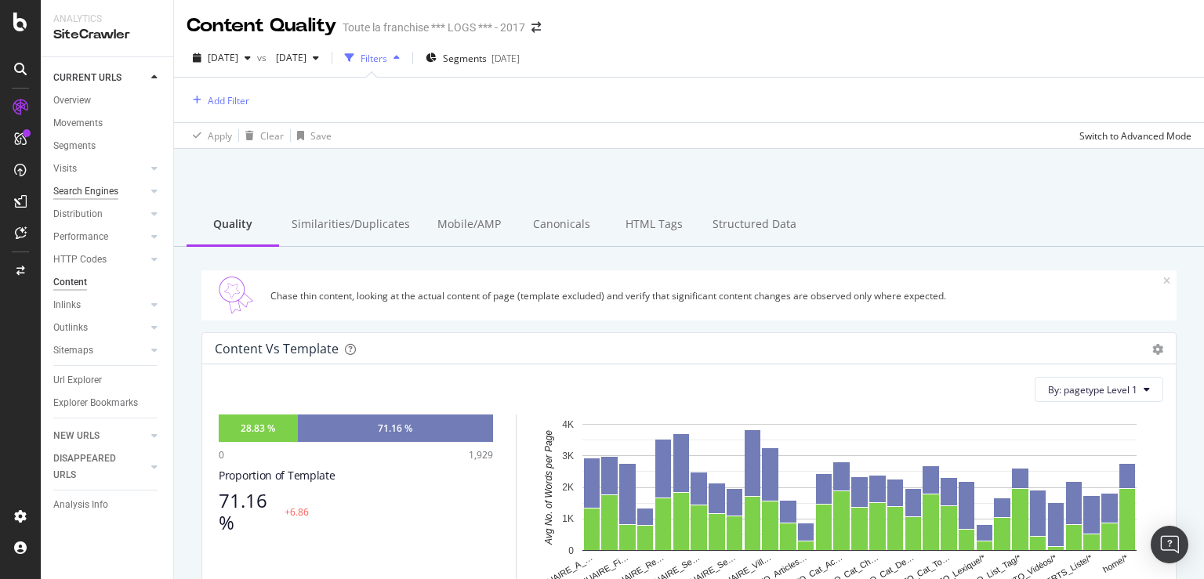
click at [110, 187] on div "Search Engines" at bounding box center [85, 191] width 65 height 16
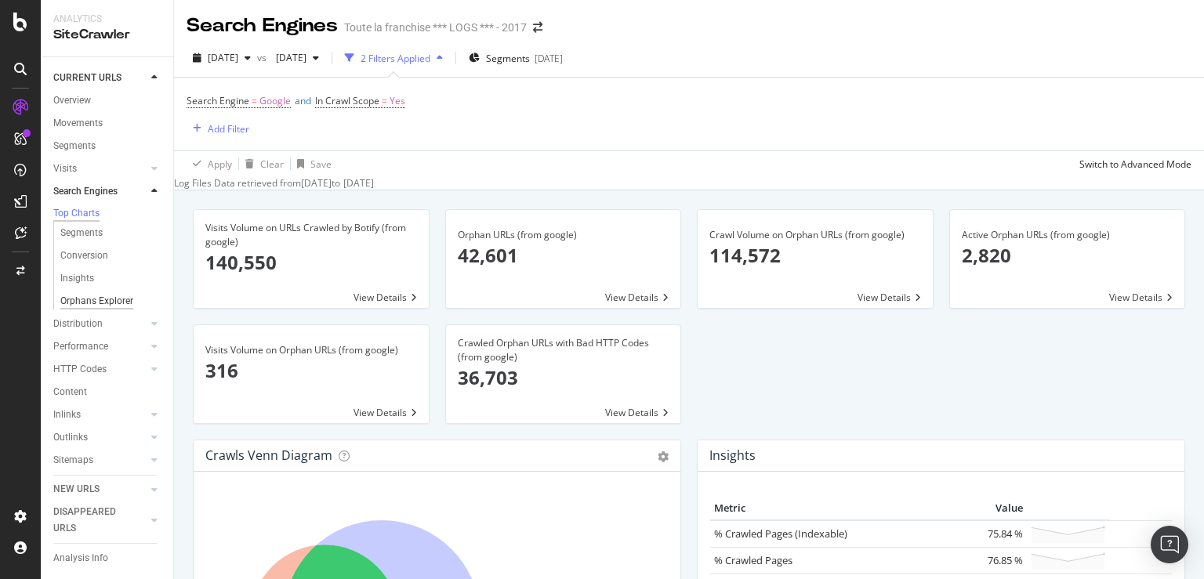
click at [111, 310] on div "Orphans Explorer" at bounding box center [96, 301] width 73 height 16
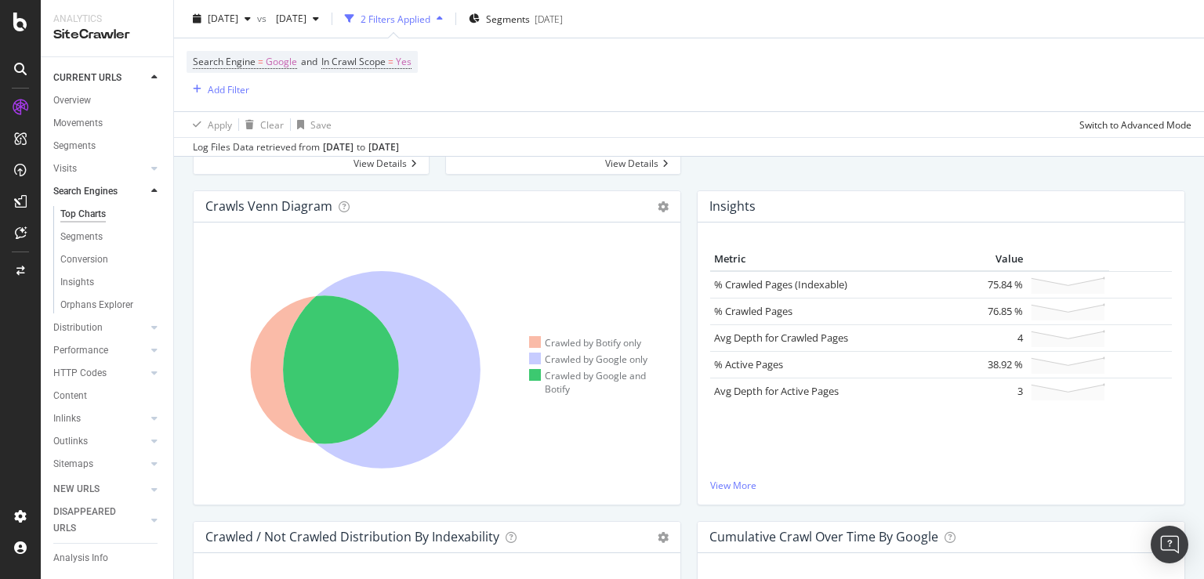
scroll to position [226, 0]
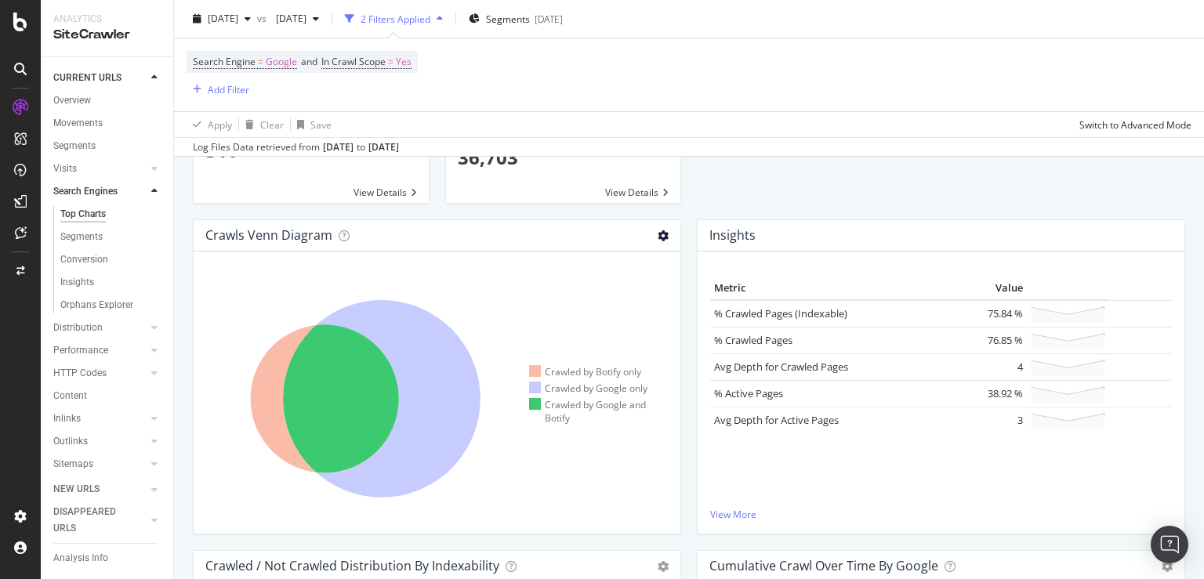
click at [658, 235] on icon at bounding box center [663, 236] width 11 height 11
click at [638, 291] on span "Table" at bounding box center [617, 291] width 125 height 21
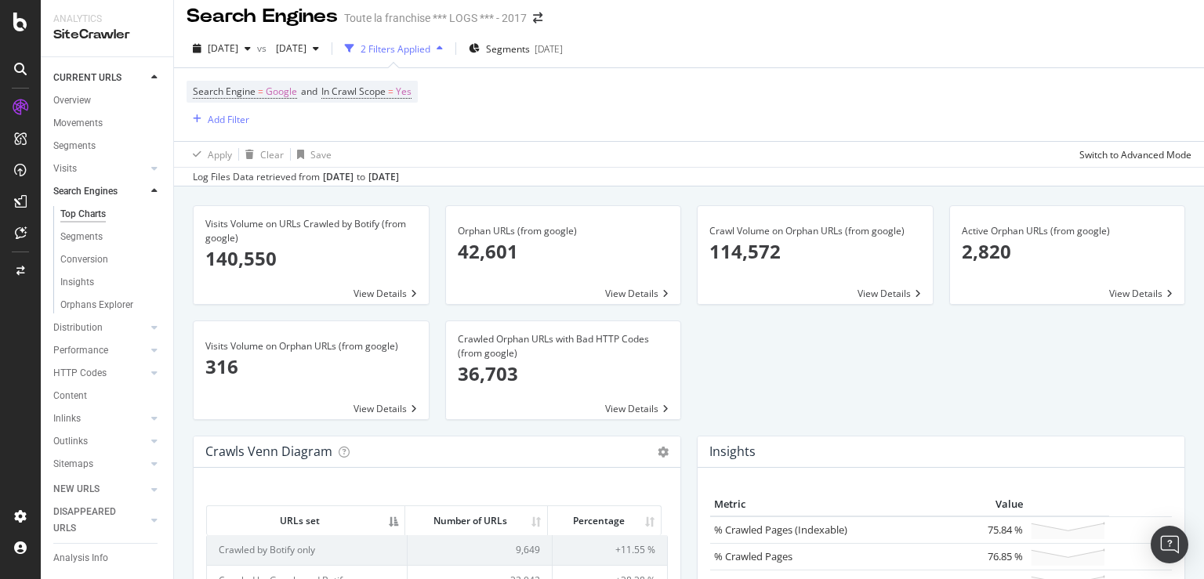
scroll to position [0, 0]
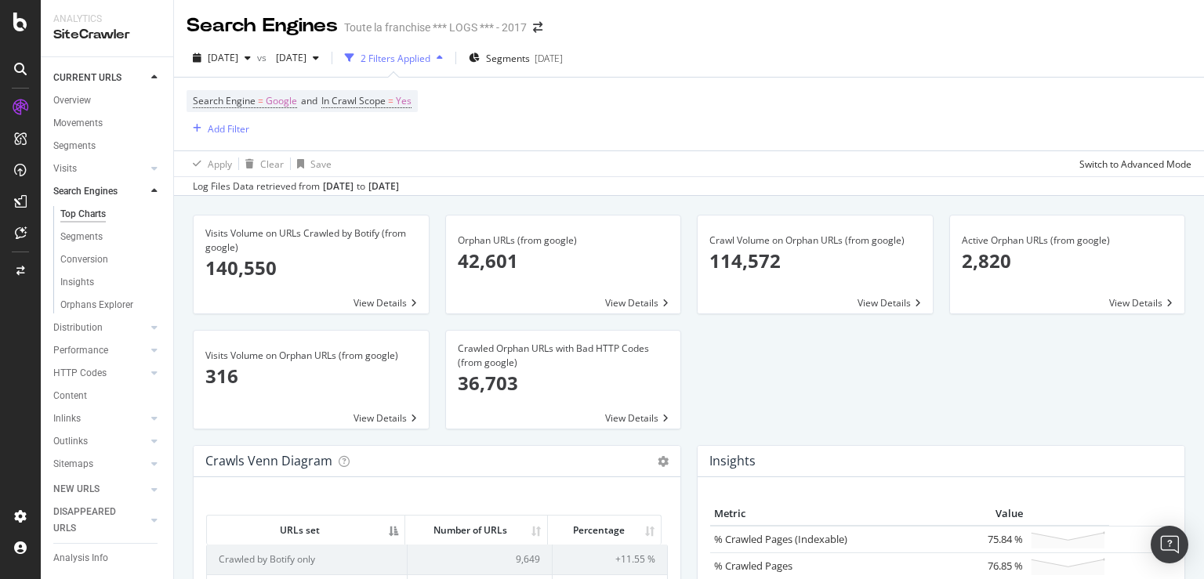
click at [90, 223] on div "Top Charts" at bounding box center [82, 214] width 45 height 16
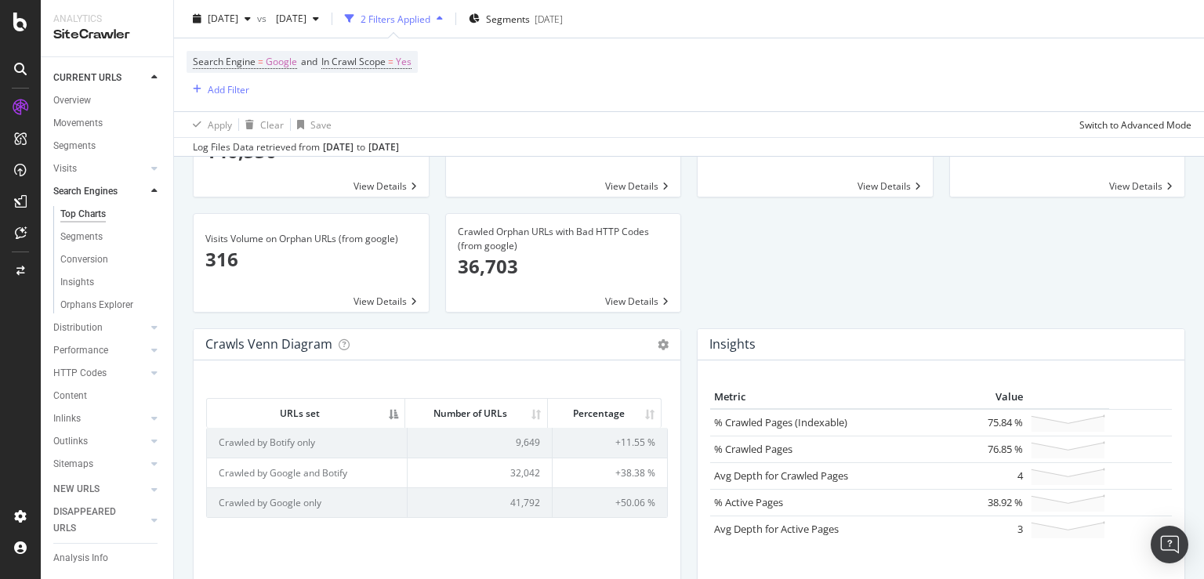
scroll to position [301, 0]
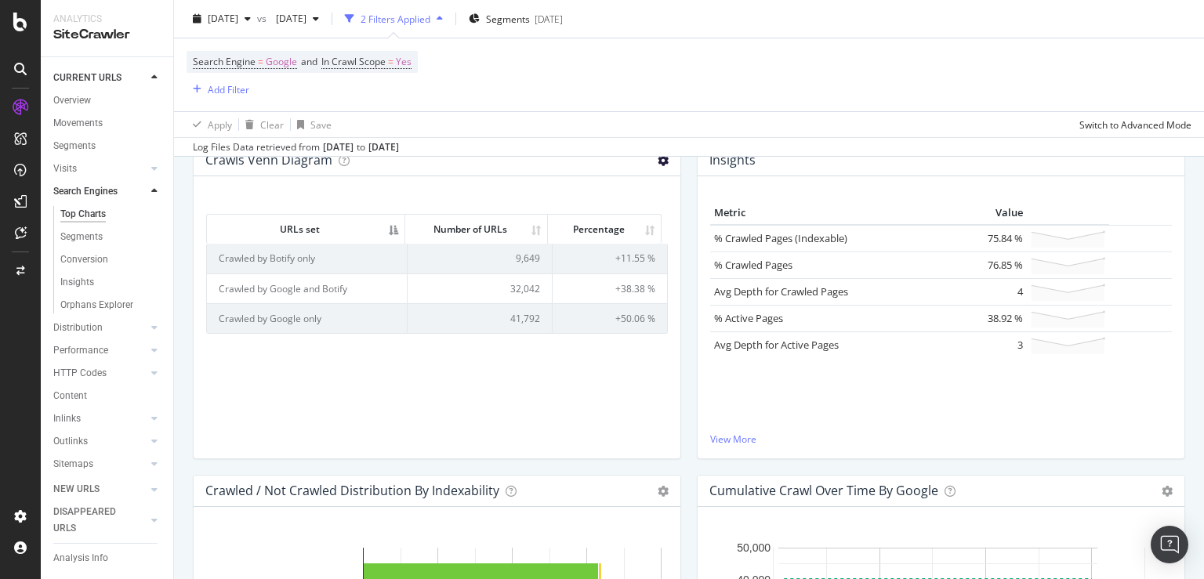
click at [658, 165] on icon at bounding box center [663, 160] width 11 height 11
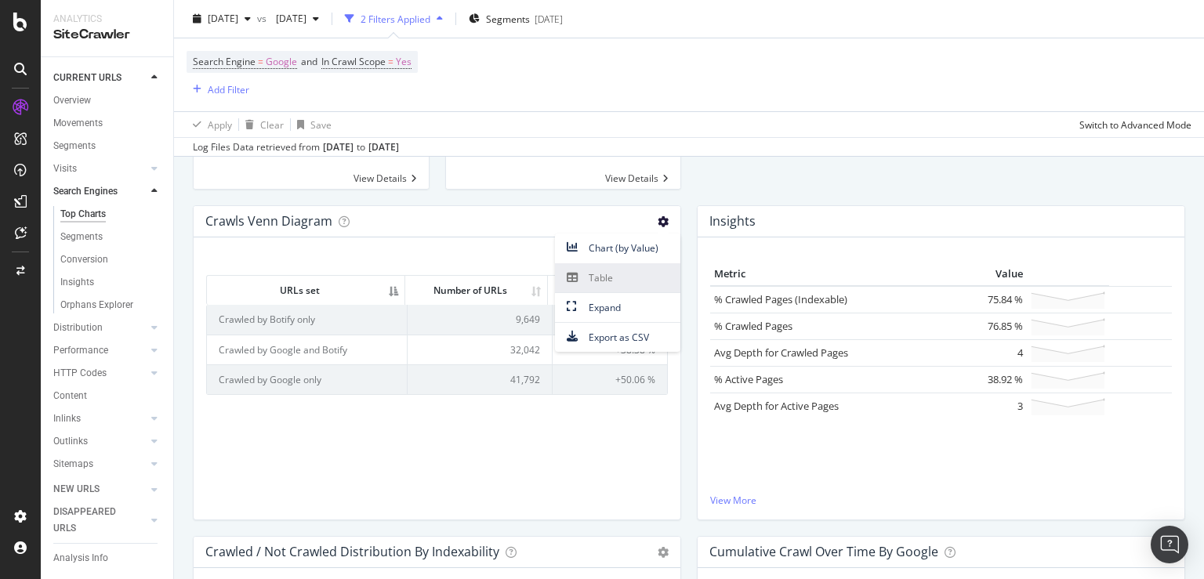
scroll to position [151, 0]
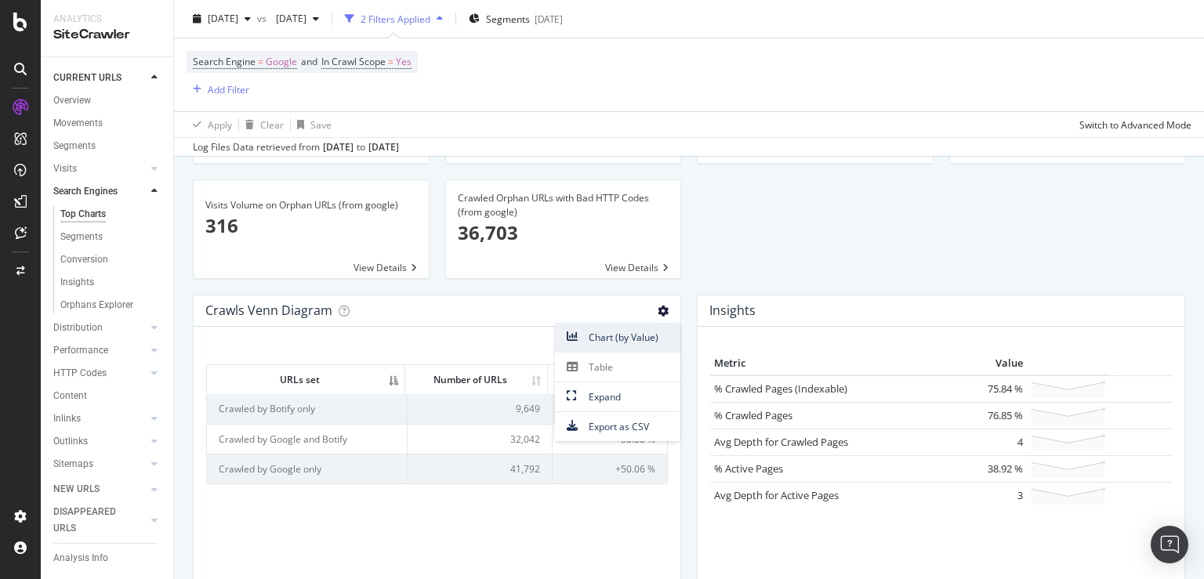
click at [619, 346] on span "Chart (by Value)" at bounding box center [617, 337] width 125 height 21
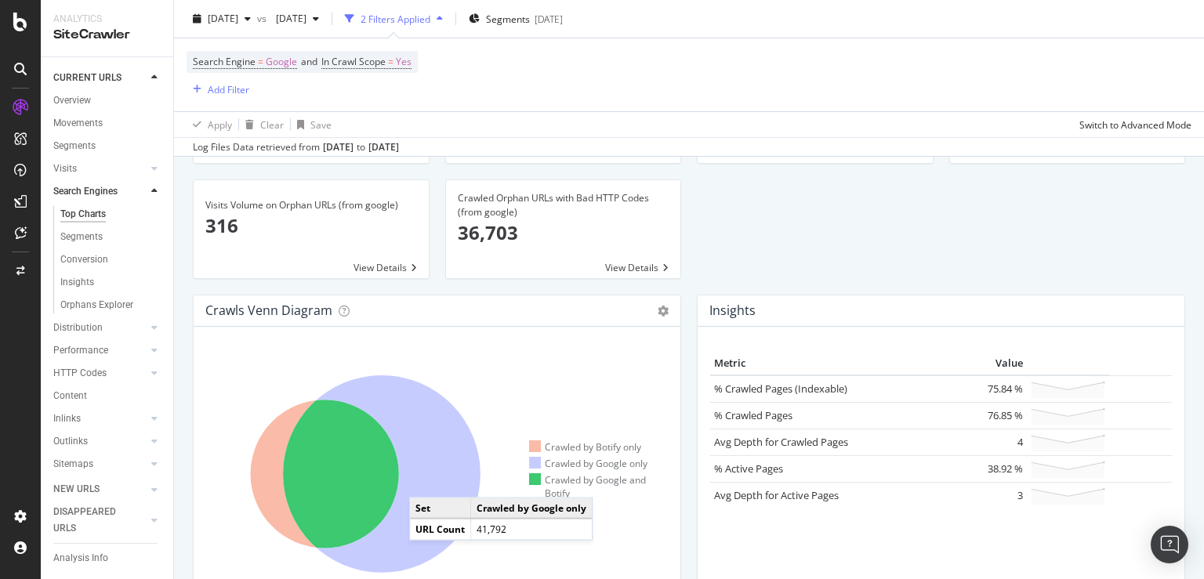
click at [425, 481] on icon at bounding box center [382, 475] width 198 height 198
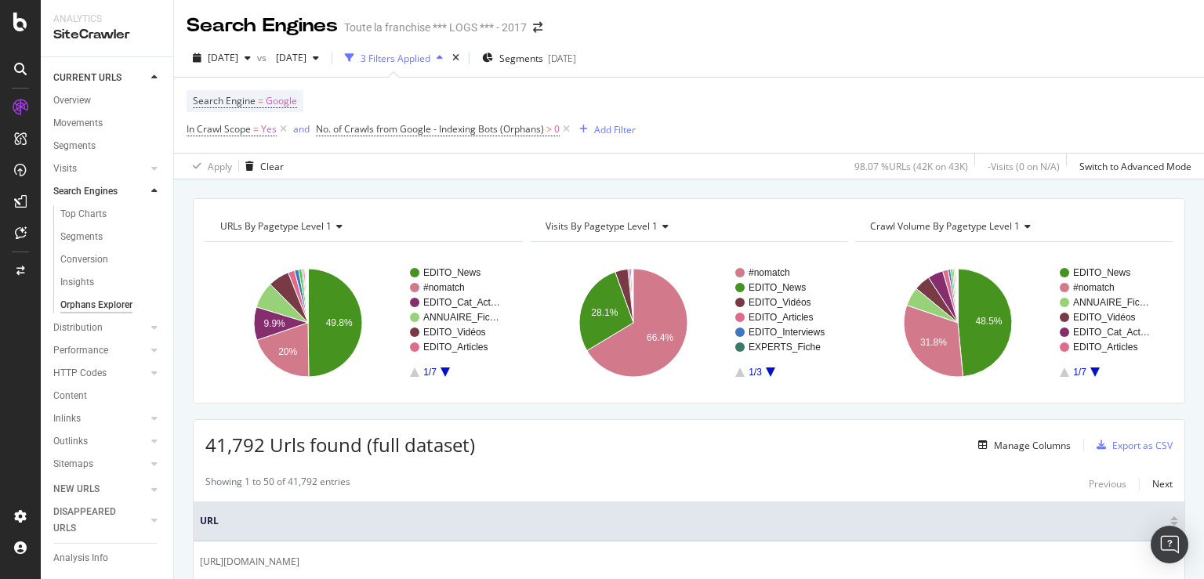
click at [340, 225] on icon at bounding box center [337, 226] width 11 height 9
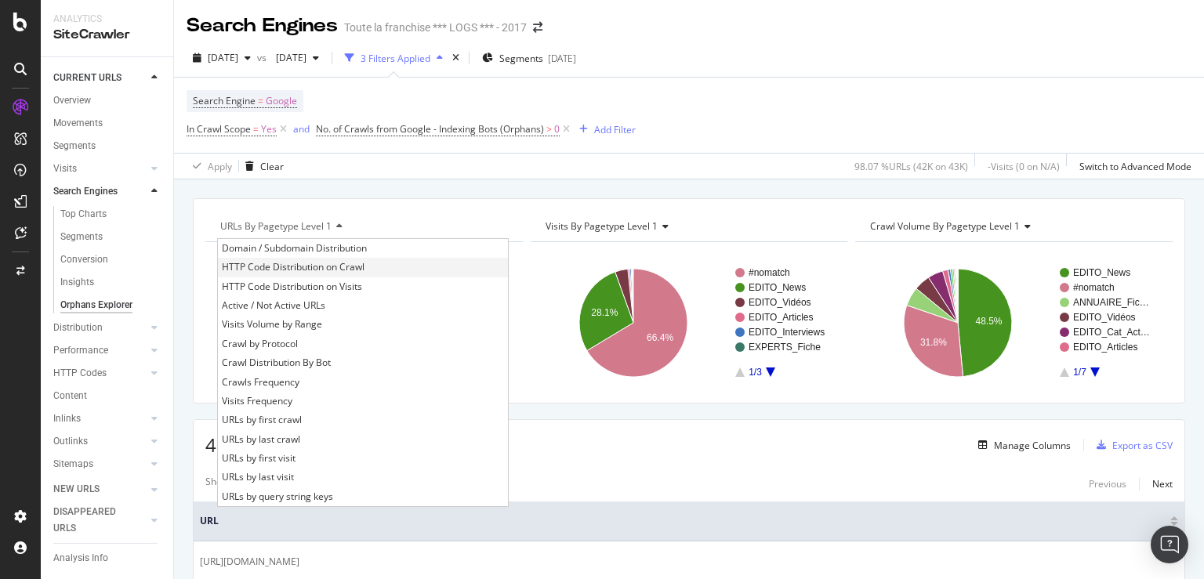
click at [340, 268] on span "HTTP Code Distribution on Crawl" at bounding box center [293, 268] width 143 height 16
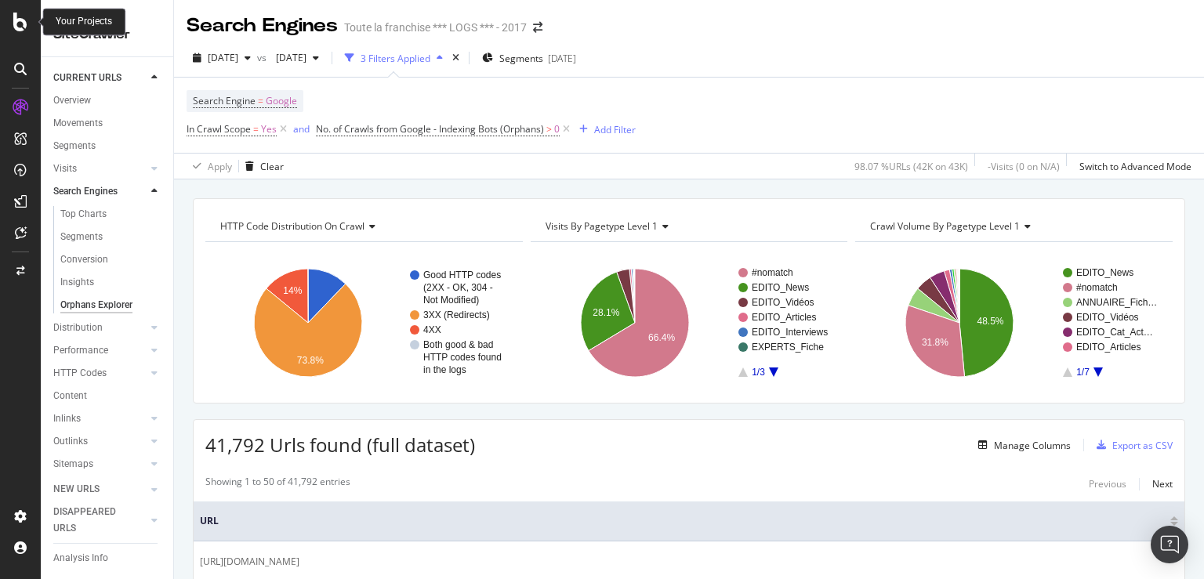
click at [18, 24] on icon at bounding box center [20, 22] width 14 height 19
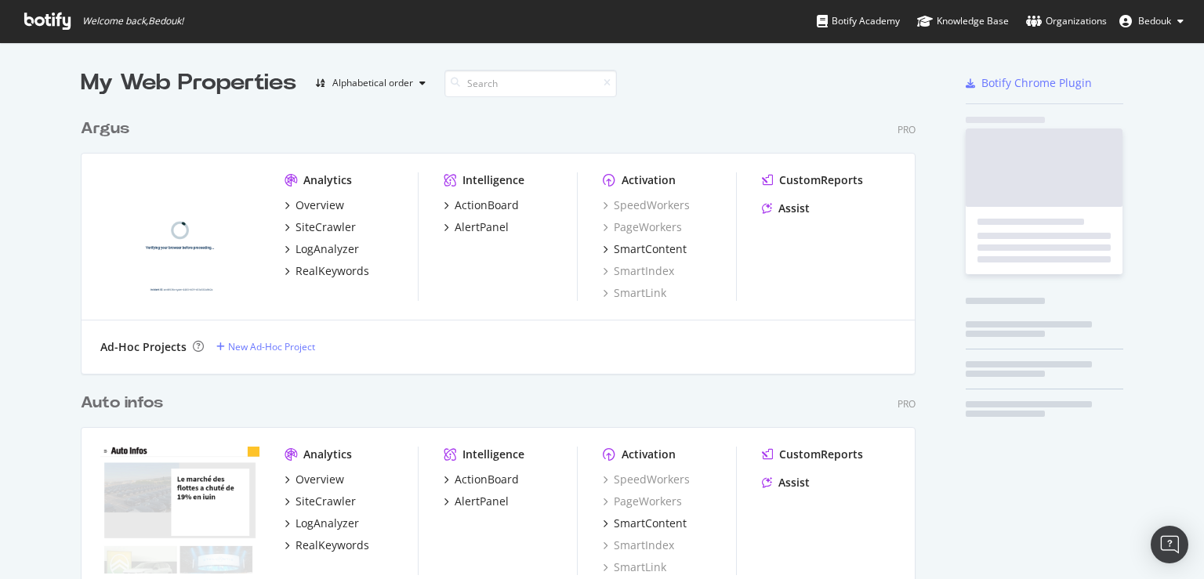
scroll to position [566, 1178]
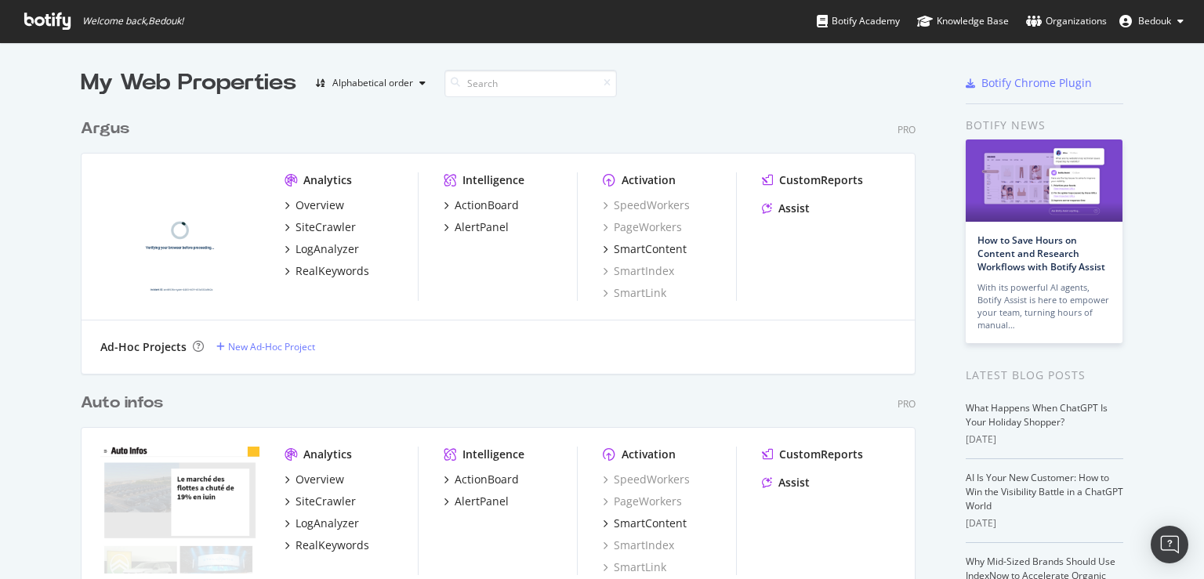
click at [1153, 18] on span "Bedouk" at bounding box center [1154, 20] width 33 height 13
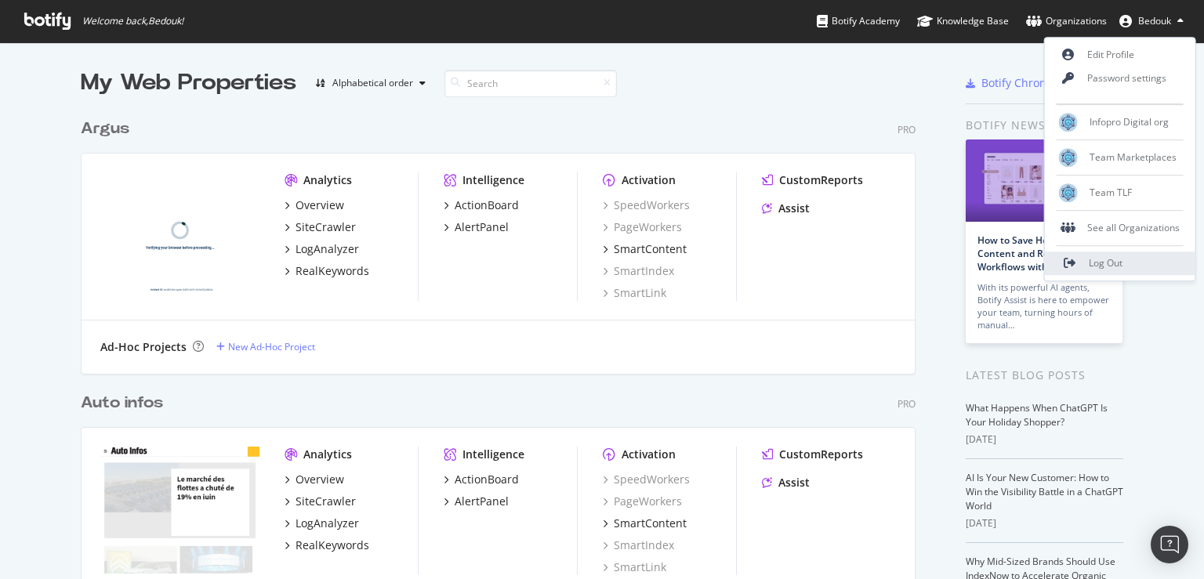
click at [1096, 263] on span "Log Out" at bounding box center [1106, 263] width 34 height 13
